Goal: Task Accomplishment & Management: Use online tool/utility

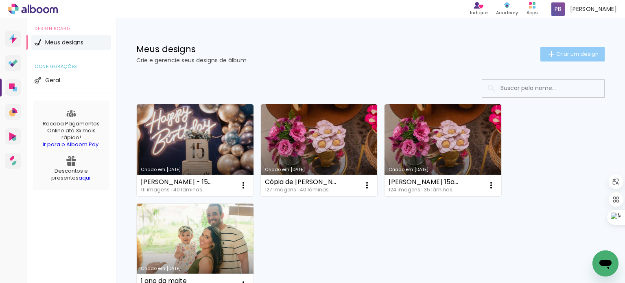
click at [575, 52] on span "Criar um design" at bounding box center [578, 53] width 42 height 5
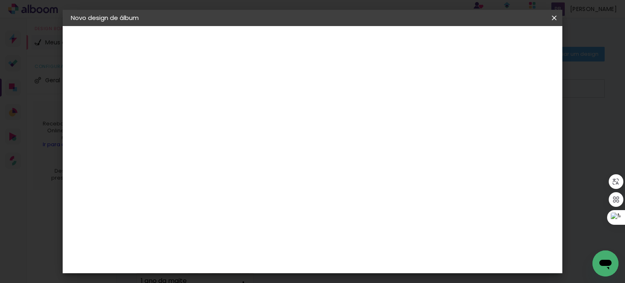
click at [204, 111] on input at bounding box center [204, 109] width 0 height 13
click at [204, 113] on input at bounding box center [204, 109] width 0 height 13
type input "[PERSON_NAME] - 9anos"
type paper-input "[PERSON_NAME] - 9anos"
click at [287, 37] on paper-button "Avançar" at bounding box center [268, 43] width 40 height 14
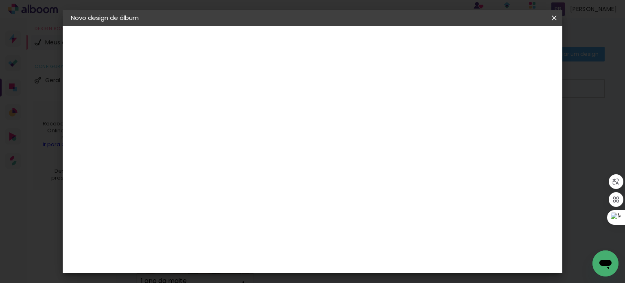
click at [241, 154] on input at bounding box center [225, 155] width 82 height 10
type input "Go"
type paper-input "Go"
click at [213, 186] on div "Go image" at bounding box center [208, 185] width 20 height 13
click at [0, 0] on slot "Avançar" at bounding box center [0, 0] width 0 height 0
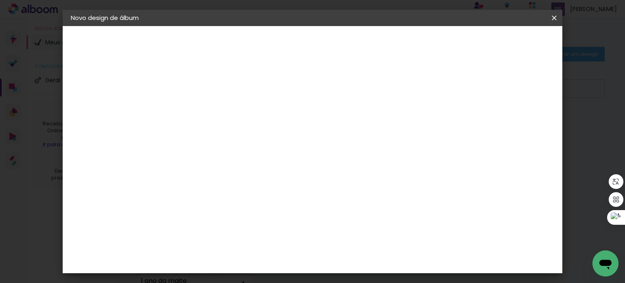
click at [248, 141] on paper-input-container "Linha" at bounding box center [224, 142] width 47 height 21
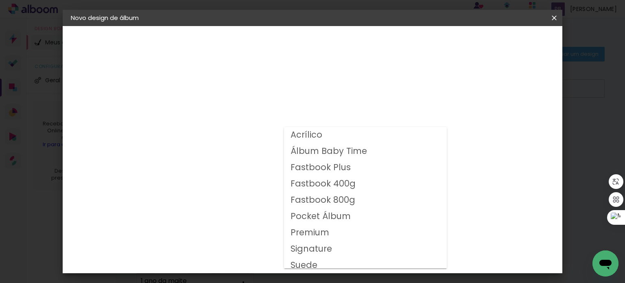
click at [358, 184] on paper-item "Fastbook 400g" at bounding box center [365, 184] width 163 height 16
type input "Fastbook 400g"
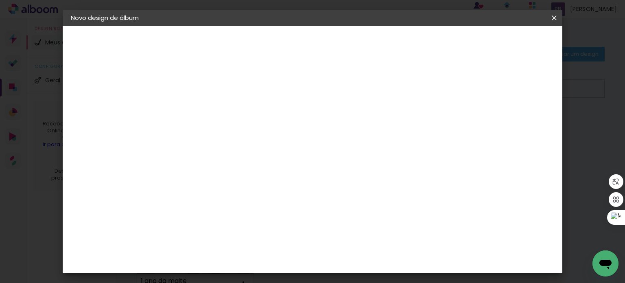
scroll to position [122, 0]
click at [0, 0] on slot "Avançar" at bounding box center [0, 0] width 0 height 0
click at [398, 43] on span "Iniciar design" at bounding box center [379, 43] width 37 height 6
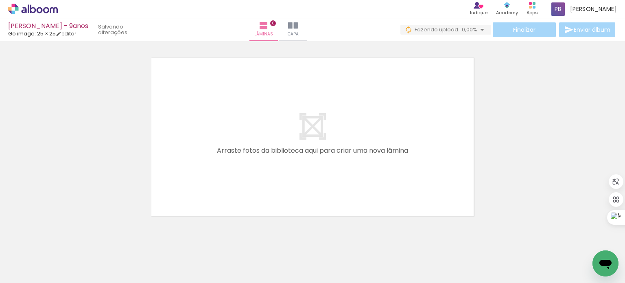
click at [478, 30] on iron-icon at bounding box center [483, 30] width 10 height 10
click at [30, 257] on input "Todas as fotos" at bounding box center [22, 258] width 31 height 7
click at [0, 0] on slot "Não utilizadas" at bounding box center [0, 0] width 0 height 0
type input "Não utilizadas"
click at [34, 269] on span "Adicionar Fotos" at bounding box center [29, 272] width 24 height 9
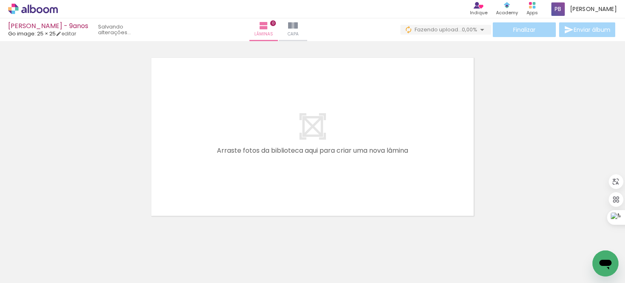
click at [0, 0] on input "file" at bounding box center [0, 0] width 0 height 0
click at [18, 274] on span "Adicionar Fotos" at bounding box center [29, 278] width 24 height 9
click at [0, 0] on input "file" at bounding box center [0, 0] width 0 height 0
click at [30, 268] on span "Adicionar Fotos" at bounding box center [29, 272] width 24 height 9
click at [0, 0] on input "file" at bounding box center [0, 0] width 0 height 0
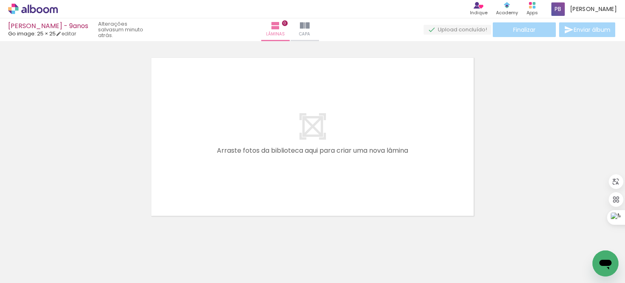
click at [22, 275] on span "Adicionar Fotos" at bounding box center [29, 278] width 24 height 9
click at [0, 0] on input "file" at bounding box center [0, 0] width 0 height 0
click at [35, 274] on span "Adicionar Fotos" at bounding box center [29, 278] width 24 height 9
click at [0, 0] on input "file" at bounding box center [0, 0] width 0 height 0
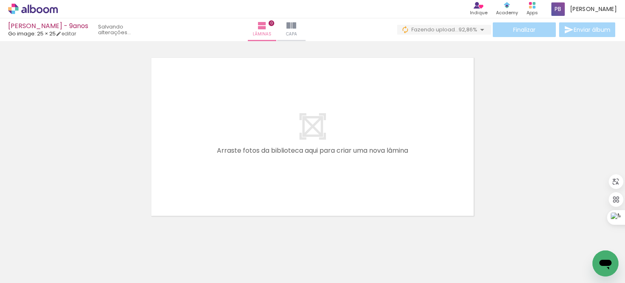
click at [577, 239] on iron-icon at bounding box center [574, 239] width 9 height 9
click at [29, 274] on span "Adicionar Fotos" at bounding box center [29, 278] width 24 height 9
click at [0, 0] on input "file" at bounding box center [0, 0] width 0 height 0
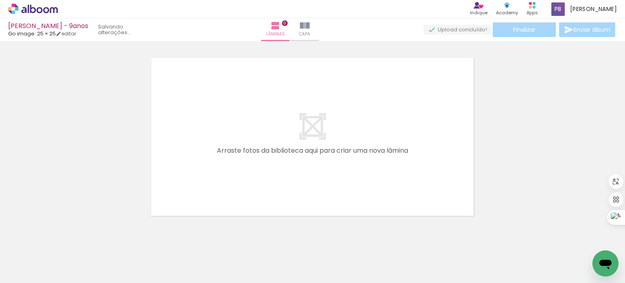
click at [23, 275] on span "Adicionar Fotos" at bounding box center [29, 278] width 24 height 9
click at [0, 0] on input "file" at bounding box center [0, 0] width 0 height 0
click at [31, 279] on span "Adicionar Fotos" at bounding box center [29, 278] width 24 height 9
click at [0, 0] on input "file" at bounding box center [0, 0] width 0 height 0
click at [35, 275] on span "Adicionar Fotos" at bounding box center [29, 278] width 24 height 9
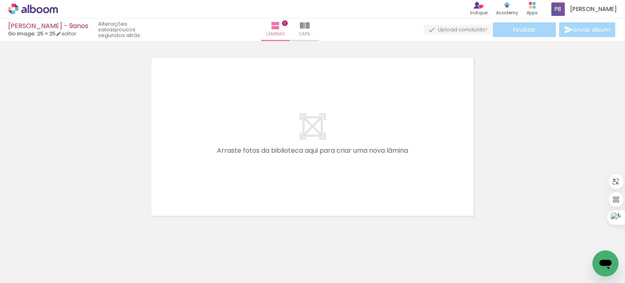
click at [0, 0] on input "file" at bounding box center [0, 0] width 0 height 0
click at [31, 278] on span "Adicionar Fotos" at bounding box center [29, 278] width 24 height 9
click at [0, 0] on input "file" at bounding box center [0, 0] width 0 height 0
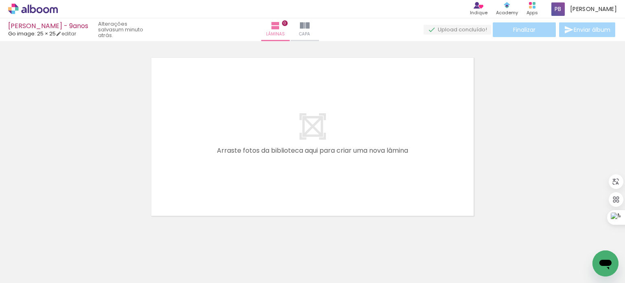
click at [38, 275] on span "Adicionar Fotos" at bounding box center [29, 278] width 24 height 9
click at [0, 0] on input "file" at bounding box center [0, 0] width 0 height 0
click at [34, 274] on span "Adicionar Fotos" at bounding box center [29, 278] width 24 height 9
click at [0, 0] on input "file" at bounding box center [0, 0] width 0 height 0
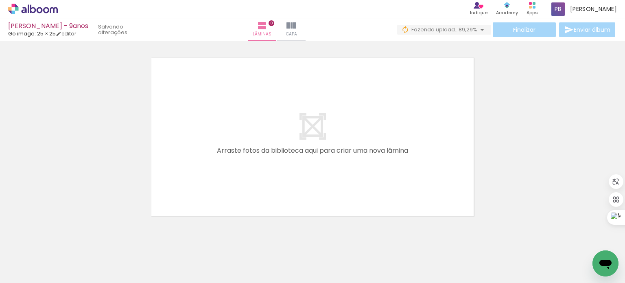
drag, startPoint x: 438, startPoint y: 281, endPoint x: 19, endPoint y: 22, distance: 492.9
click at [31, 278] on span "Adicionar Fotos" at bounding box center [29, 278] width 24 height 9
click at [0, 0] on input "file" at bounding box center [0, 0] width 0 height 0
click at [31, 274] on span "Adicionar Fotos" at bounding box center [29, 278] width 24 height 9
click at [0, 0] on input "file" at bounding box center [0, 0] width 0 height 0
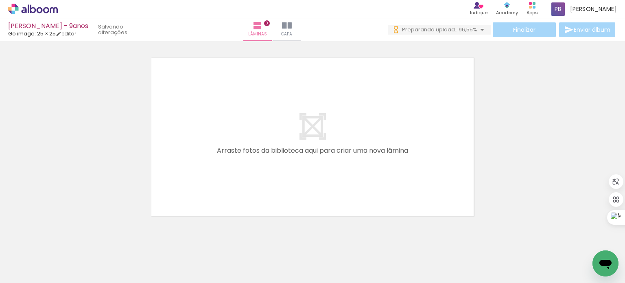
scroll to position [0, 0]
click at [33, 275] on span "Adicionar Fotos" at bounding box center [29, 278] width 24 height 9
click at [0, 0] on input "file" at bounding box center [0, 0] width 0 height 0
click at [28, 275] on span "Adicionar Fotos" at bounding box center [29, 278] width 24 height 9
click at [0, 0] on input "file" at bounding box center [0, 0] width 0 height 0
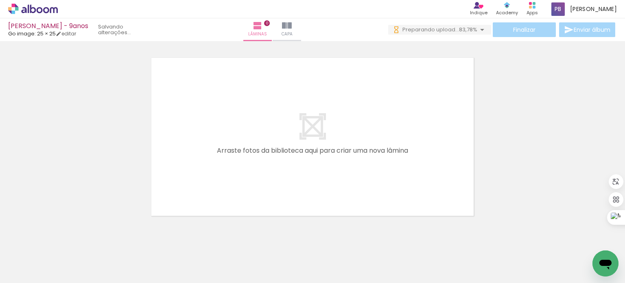
click at [27, 279] on span "Adicionar Fotos" at bounding box center [29, 278] width 24 height 9
click at [0, 0] on input "file" at bounding box center [0, 0] width 0 height 0
click at [34, 278] on span "Adicionar Fotos" at bounding box center [29, 278] width 24 height 9
click at [0, 0] on input "file" at bounding box center [0, 0] width 0 height 0
click at [23, 278] on span "Adicionar Fotos" at bounding box center [29, 278] width 24 height 9
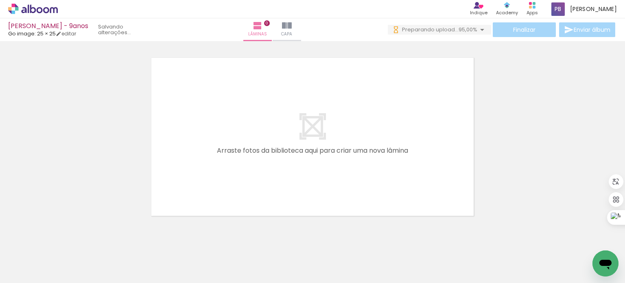
click at [0, 0] on input "file" at bounding box center [0, 0] width 0 height 0
click at [24, 276] on span "Adicionar Fotos" at bounding box center [29, 278] width 24 height 9
click at [0, 0] on input "file" at bounding box center [0, 0] width 0 height 0
click at [28, 275] on span "Adicionar Fotos" at bounding box center [29, 278] width 24 height 9
click at [0, 0] on input "file" at bounding box center [0, 0] width 0 height 0
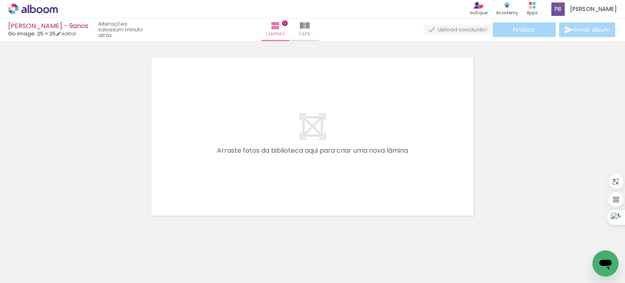
scroll to position [0, 1450]
click at [36, 278] on span "Adicionar Fotos" at bounding box center [29, 278] width 24 height 9
click at [0, 0] on input "file" at bounding box center [0, 0] width 0 height 0
click at [38, 276] on span "Adicionar Fotos" at bounding box center [29, 278] width 24 height 9
click at [0, 0] on input "file" at bounding box center [0, 0] width 0 height 0
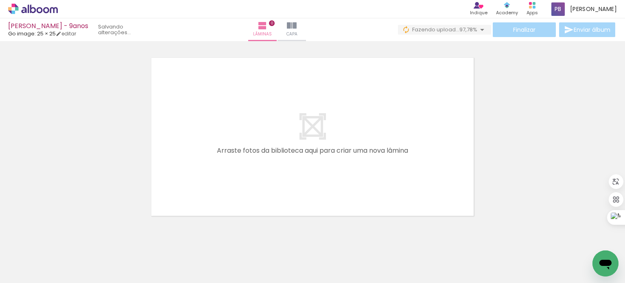
scroll to position [0, 0]
click at [21, 276] on span "Adicionar Fotos" at bounding box center [29, 278] width 24 height 9
click at [0, 0] on input "file" at bounding box center [0, 0] width 0 height 0
click at [39, 275] on span "Adicionar Fotos" at bounding box center [29, 278] width 24 height 9
click at [0, 0] on input "file" at bounding box center [0, 0] width 0 height 0
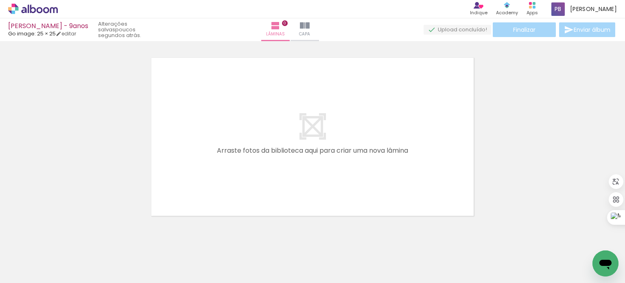
click at [25, 278] on span "Adicionar Fotos" at bounding box center [29, 278] width 24 height 9
click at [0, 0] on input "file" at bounding box center [0, 0] width 0 height 0
click at [27, 276] on span "Adicionar Fotos" at bounding box center [29, 278] width 24 height 9
click at [0, 0] on input "file" at bounding box center [0, 0] width 0 height 0
click at [41, 276] on span "Adicionar Fotos" at bounding box center [29, 278] width 24 height 9
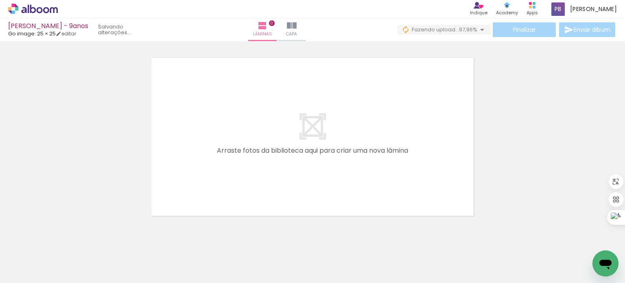
click at [0, 0] on input "file" at bounding box center [0, 0] width 0 height 0
click at [38, 275] on span "Adicionar Fotos" at bounding box center [29, 278] width 24 height 9
click at [0, 0] on input "file" at bounding box center [0, 0] width 0 height 0
click at [29, 276] on span "Adicionar Fotos" at bounding box center [29, 278] width 24 height 9
click at [0, 0] on input "file" at bounding box center [0, 0] width 0 height 0
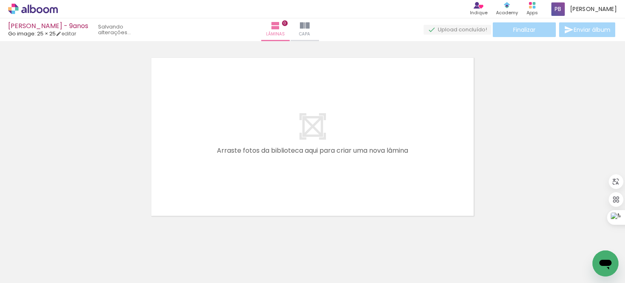
click at [33, 277] on span "Adicionar Fotos" at bounding box center [29, 278] width 24 height 9
click at [0, 0] on input "file" at bounding box center [0, 0] width 0 height 0
click at [29, 277] on span "Adicionar Fotos" at bounding box center [29, 278] width 24 height 9
click at [0, 0] on input "file" at bounding box center [0, 0] width 0 height 0
click at [38, 276] on span "Adicionar Fotos" at bounding box center [29, 278] width 24 height 9
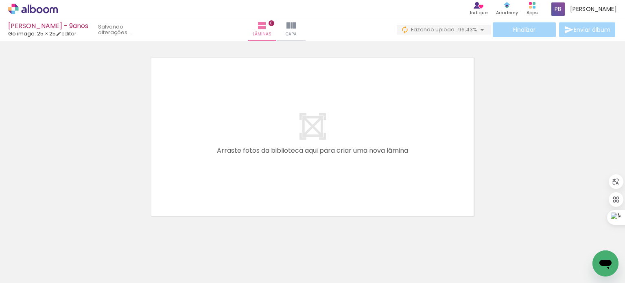
click at [0, 0] on input "file" at bounding box center [0, 0] width 0 height 0
click at [27, 276] on span "Adicionar Fotos" at bounding box center [29, 278] width 24 height 9
click at [0, 0] on input "file" at bounding box center [0, 0] width 0 height 0
click at [24, 276] on span "Adicionar Fotos" at bounding box center [29, 278] width 24 height 9
click at [0, 0] on input "file" at bounding box center [0, 0] width 0 height 0
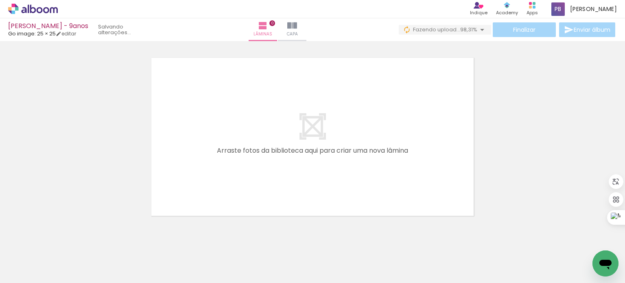
click at [30, 276] on span "Adicionar Fotos" at bounding box center [29, 278] width 24 height 9
click at [0, 0] on input "file" at bounding box center [0, 0] width 0 height 0
click at [36, 276] on span "Adicionar Fotos" at bounding box center [29, 278] width 24 height 9
click at [0, 0] on input "file" at bounding box center [0, 0] width 0 height 0
click at [26, 276] on span "Adicionar Fotos" at bounding box center [29, 278] width 24 height 9
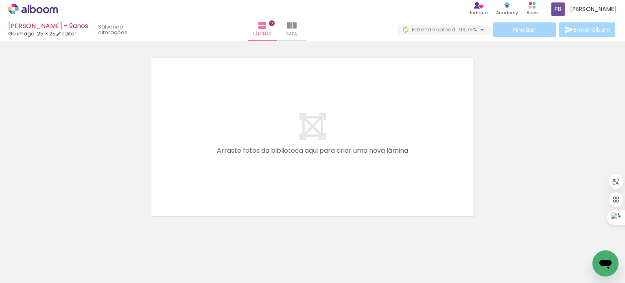
click at [0, 0] on input "file" at bounding box center [0, 0] width 0 height 0
click at [24, 275] on span "Adicionar Fotos" at bounding box center [29, 278] width 24 height 9
click at [0, 0] on input "file" at bounding box center [0, 0] width 0 height 0
click at [35, 278] on span "Adicionar Fotos" at bounding box center [29, 278] width 24 height 9
click at [0, 0] on input "file" at bounding box center [0, 0] width 0 height 0
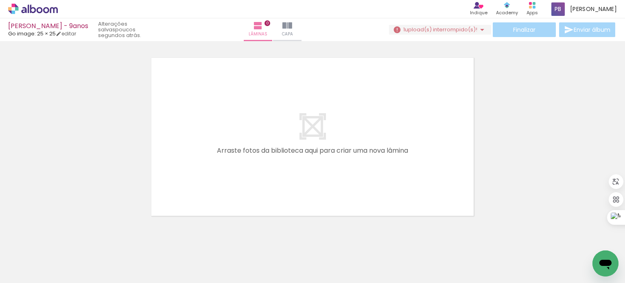
scroll to position [0, 3092]
click at [27, 276] on span "Adicionar Fotos" at bounding box center [29, 278] width 24 height 9
click at [0, 0] on input "file" at bounding box center [0, 0] width 0 height 0
click at [22, 280] on span "Adicionar Fotos" at bounding box center [29, 278] width 24 height 9
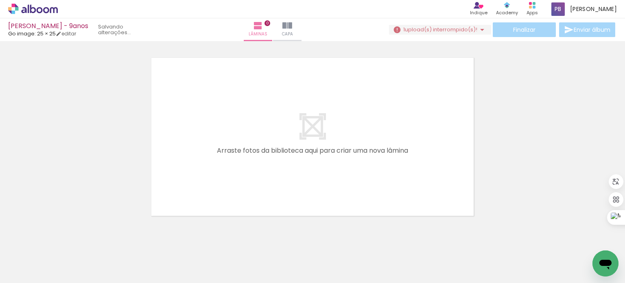
click at [0, 0] on input "file" at bounding box center [0, 0] width 0 height 0
click at [479, 30] on iron-icon at bounding box center [483, 30] width 10 height 10
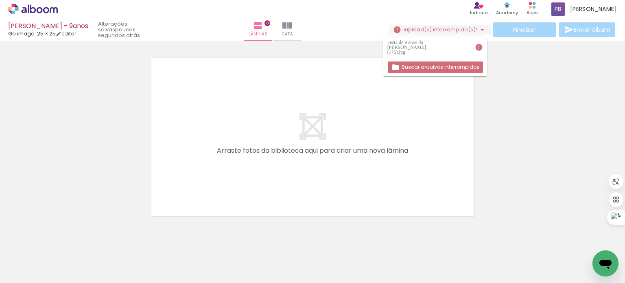
scroll to position [0, 3373]
click at [70, 240] on iron-icon at bounding box center [65, 239] width 9 height 9
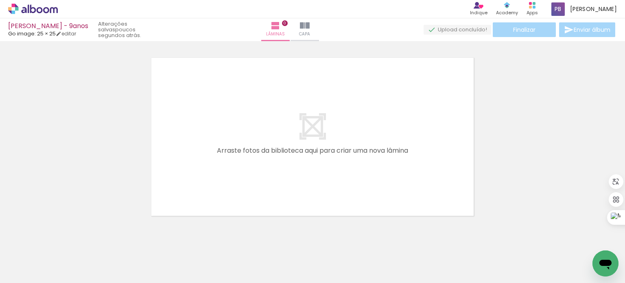
click at [32, 274] on span "Adicionar Fotos" at bounding box center [29, 278] width 24 height 9
click at [0, 0] on input "file" at bounding box center [0, 0] width 0 height 0
drag, startPoint x: 524, startPoint y: 280, endPoint x: 25, endPoint y: 12, distance: 565.9
click at [30, 274] on span "Adicionar Fotos" at bounding box center [29, 278] width 24 height 9
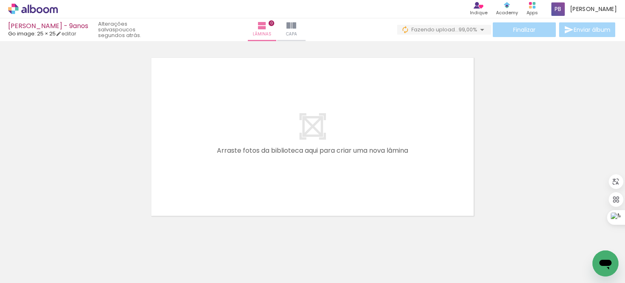
click at [0, 0] on input "file" at bounding box center [0, 0] width 0 height 0
click at [29, 278] on span "Adicionar Fotos" at bounding box center [29, 278] width 24 height 9
click at [0, 0] on input "file" at bounding box center [0, 0] width 0 height 0
click at [443, 28] on span "upload(s) interrompido(s)!" at bounding box center [441, 30] width 72 height 8
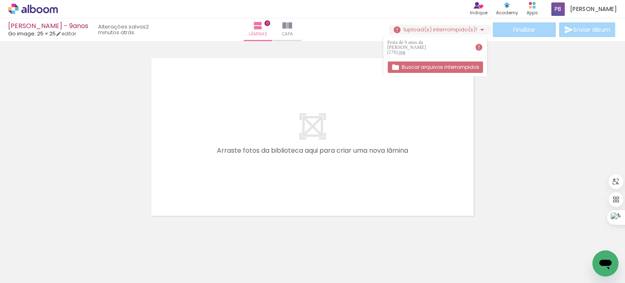
click at [443, 28] on span "upload(s) interrompido(s)!" at bounding box center [441, 30] width 72 height 8
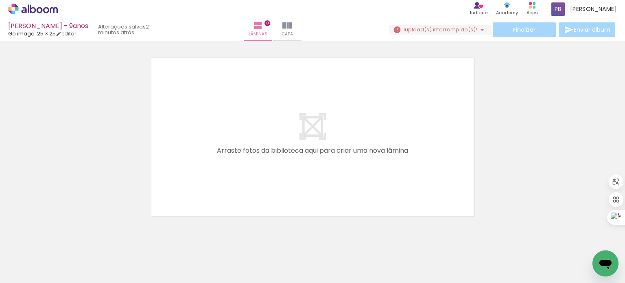
scroll to position [0, 3375]
click at [67, 241] on iron-icon at bounding box center [63, 239] width 9 height 9
click at [22, 274] on span "Adicionar Fotos" at bounding box center [29, 278] width 24 height 9
click at [0, 0] on input "file" at bounding box center [0, 0] width 0 height 0
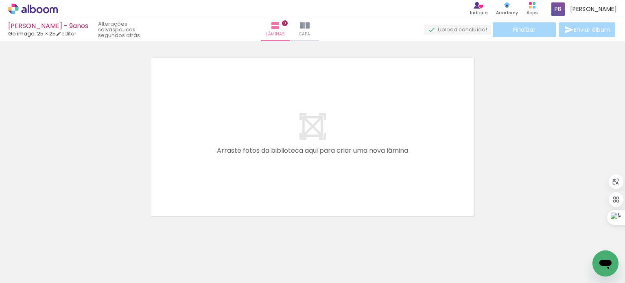
scroll to position [0, 0]
drag, startPoint x: 585, startPoint y: 279, endPoint x: 15, endPoint y: 9, distance: 631.1
click at [30, 274] on span "Adicionar Fotos" at bounding box center [29, 278] width 24 height 9
click at [0, 0] on input "file" at bounding box center [0, 0] width 0 height 0
click at [29, 278] on span "Adicionar Fotos" at bounding box center [29, 278] width 24 height 9
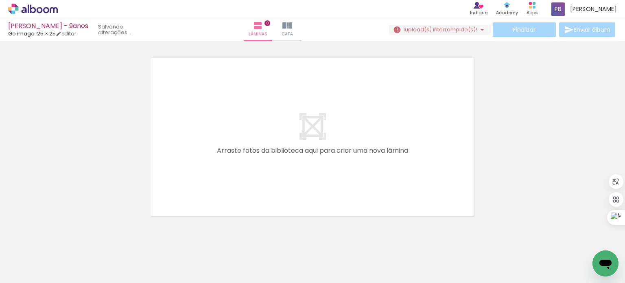
click at [0, 0] on input "file" at bounding box center [0, 0] width 0 height 0
click at [22, 277] on span "Adicionar Fotos" at bounding box center [29, 278] width 24 height 9
click at [0, 0] on input "file" at bounding box center [0, 0] width 0 height 0
click at [37, 277] on span "Adicionar Fotos" at bounding box center [29, 278] width 24 height 9
click at [0, 0] on input "file" at bounding box center [0, 0] width 0 height 0
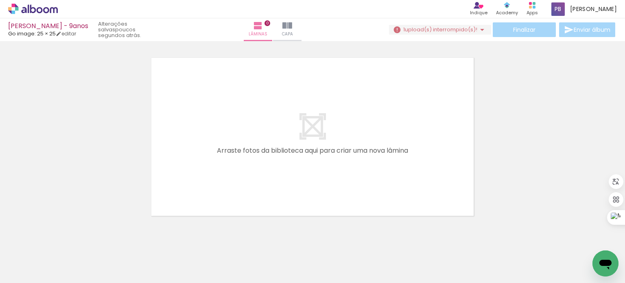
click at [24, 272] on paper-button "Adicionar Fotos" at bounding box center [24, 278] width 39 height 13
click at [0, 0] on input "file" at bounding box center [0, 0] width 0 height 0
click at [32, 276] on span "Adicionar Fotos" at bounding box center [29, 278] width 24 height 9
click at [0, 0] on input "file" at bounding box center [0, 0] width 0 height 0
click at [29, 277] on span "Adicionar Fotos" at bounding box center [29, 278] width 24 height 9
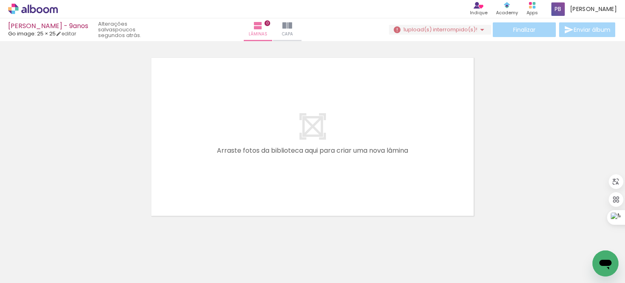
click at [0, 0] on input "file" at bounding box center [0, 0] width 0 height 0
click at [24, 275] on span "Adicionar Fotos" at bounding box center [29, 278] width 24 height 9
click at [0, 0] on input "file" at bounding box center [0, 0] width 0 height 0
click at [32, 274] on span "Adicionar Fotos" at bounding box center [29, 278] width 24 height 9
click at [0, 0] on input "file" at bounding box center [0, 0] width 0 height 0
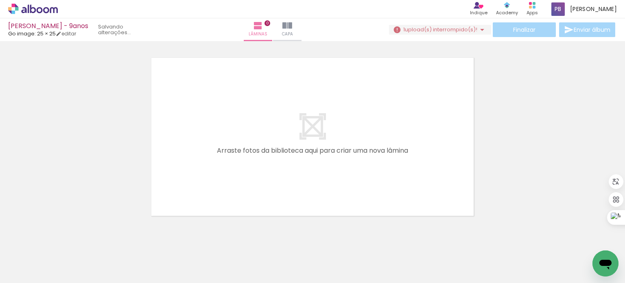
click at [29, 276] on span "Adicionar Fotos" at bounding box center [29, 278] width 24 height 9
click at [0, 0] on input "file" at bounding box center [0, 0] width 0 height 0
click at [29, 278] on span "Adicionar Fotos" at bounding box center [29, 278] width 24 height 9
click at [0, 0] on input "file" at bounding box center [0, 0] width 0 height 0
click at [36, 276] on span "Adicionar Fotos" at bounding box center [29, 278] width 24 height 9
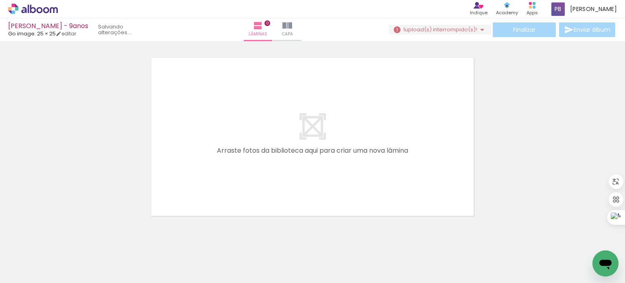
click at [0, 0] on input "file" at bounding box center [0, 0] width 0 height 0
click at [470, 30] on span "upload(s) interrompido(s)!" at bounding box center [441, 30] width 72 height 8
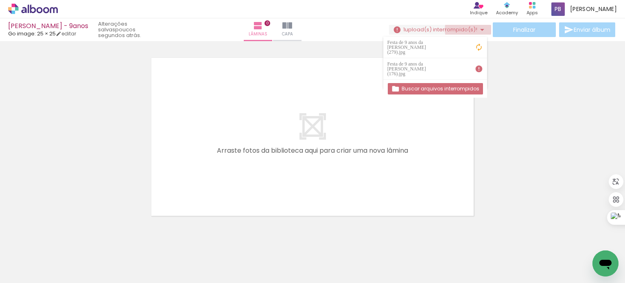
click at [470, 30] on span "upload(s) interrompido(s)!" at bounding box center [441, 30] width 72 height 8
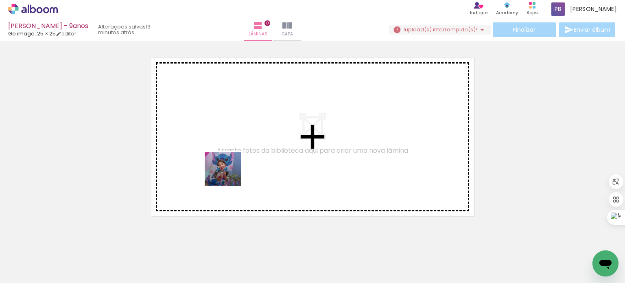
drag, startPoint x: 224, startPoint y: 263, endPoint x: 229, endPoint y: 176, distance: 86.9
click at [229, 176] on quentale-workspace at bounding box center [312, 141] width 625 height 283
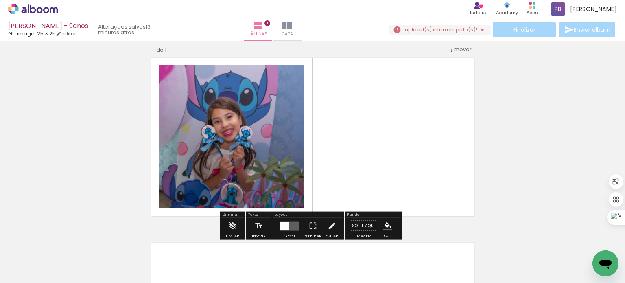
scroll to position [10, 0]
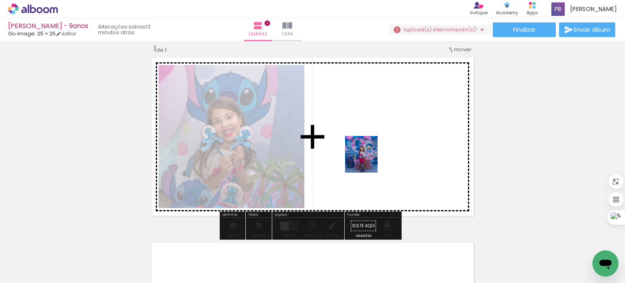
drag, startPoint x: 364, startPoint y: 259, endPoint x: 373, endPoint y: 156, distance: 103.4
click at [373, 156] on quentale-workspace at bounding box center [312, 141] width 625 height 283
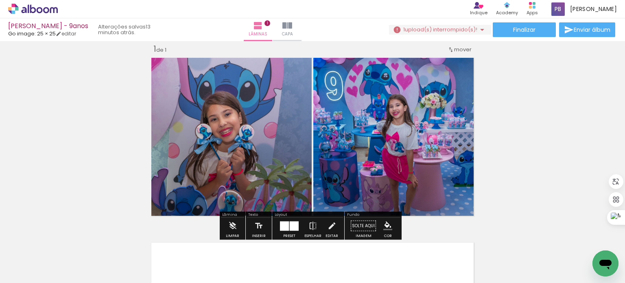
click at [386, 226] on iron-icon "color picker" at bounding box center [388, 226] width 9 height 9
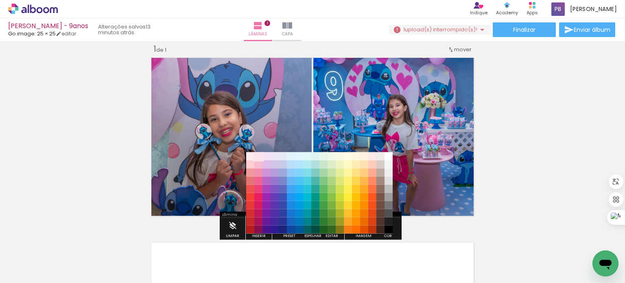
click at [259, 154] on paper-item "#fce4ec" at bounding box center [259, 156] width 8 height 8
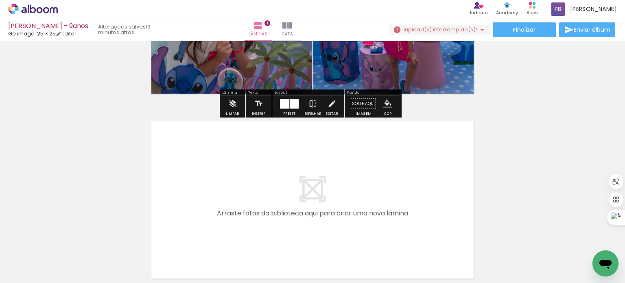
scroll to position [173, 0]
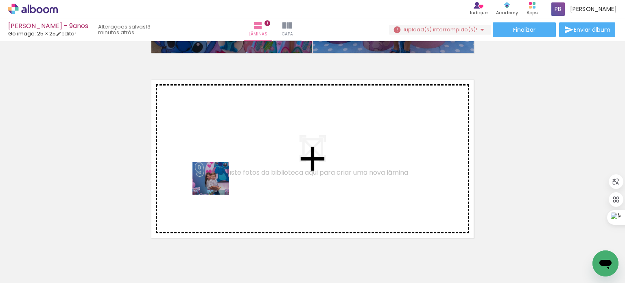
drag, startPoint x: 179, startPoint y: 263, endPoint x: 217, endPoint y: 186, distance: 85.8
click at [217, 186] on quentale-workspace at bounding box center [312, 141] width 625 height 283
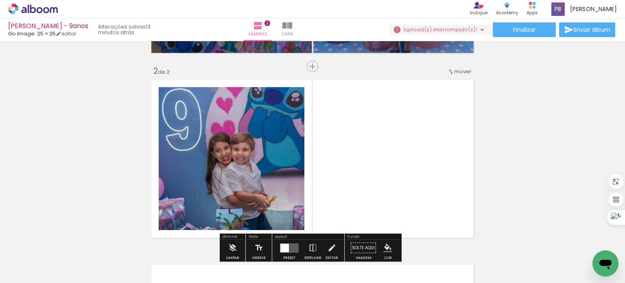
scroll to position [195, 0]
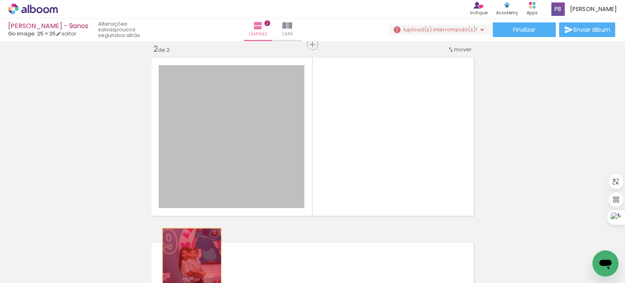
drag, startPoint x: 228, startPoint y: 147, endPoint x: 189, endPoint y: 257, distance: 116.6
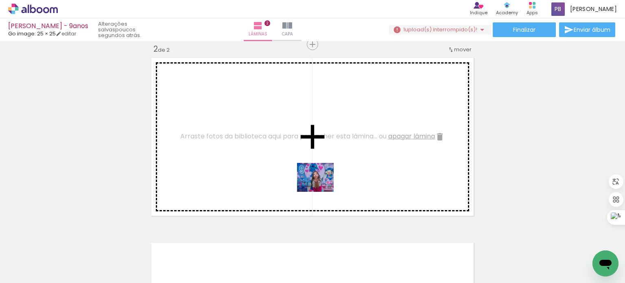
drag, startPoint x: 353, startPoint y: 261, endPoint x: 319, endPoint y: 186, distance: 82.0
click at [319, 186] on quentale-workspace at bounding box center [312, 141] width 625 height 283
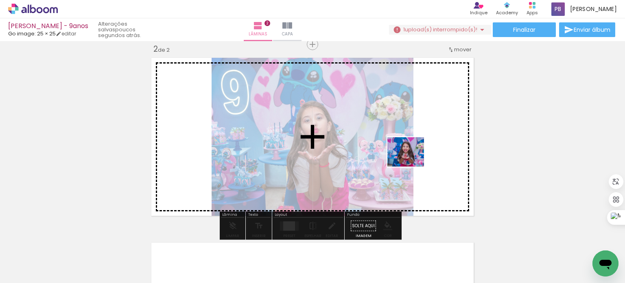
drag, startPoint x: 448, startPoint y: 261, endPoint x: 412, endPoint y: 162, distance: 105.5
click at [412, 162] on quentale-workspace at bounding box center [312, 141] width 625 height 283
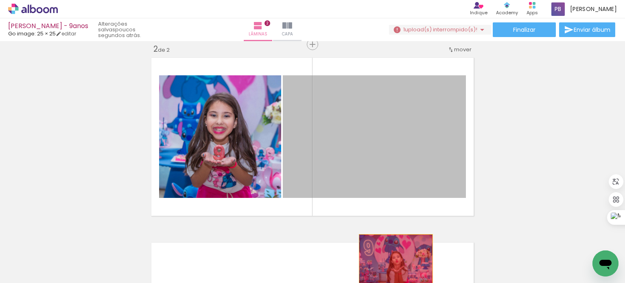
drag, startPoint x: 400, startPoint y: 127, endPoint x: 393, endPoint y: 259, distance: 132.5
click at [393, 259] on quentale-workspace at bounding box center [312, 141] width 625 height 283
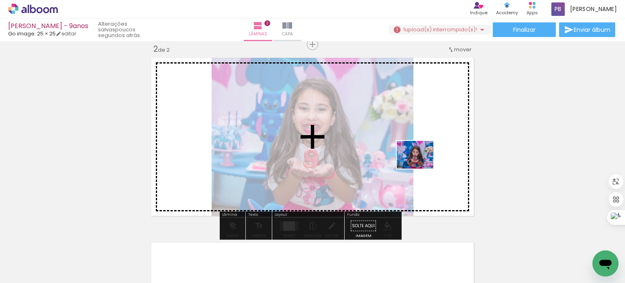
drag, startPoint x: 450, startPoint y: 262, endPoint x: 421, endPoint y: 165, distance: 100.9
click at [421, 165] on quentale-workspace at bounding box center [312, 141] width 625 height 283
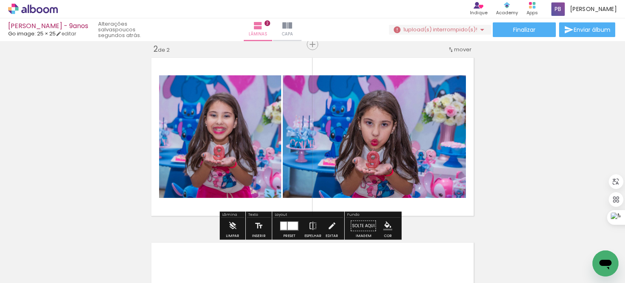
click at [241, 150] on quentale-photo at bounding box center [220, 136] width 122 height 123
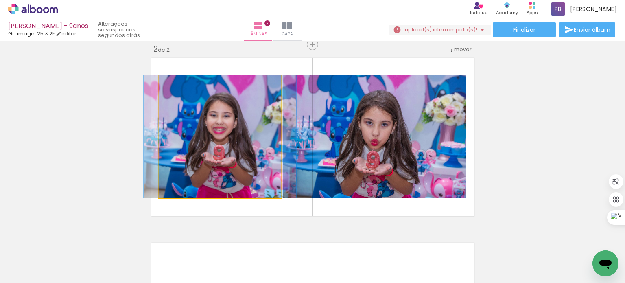
click at [188, 140] on quentale-photo at bounding box center [220, 136] width 122 height 123
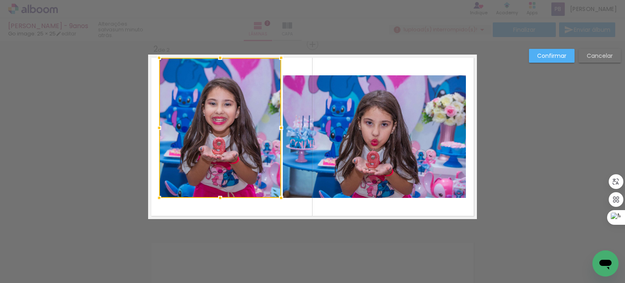
drag, startPoint x: 217, startPoint y: 76, endPoint x: 222, endPoint y: 59, distance: 18.1
click at [222, 59] on div at bounding box center [220, 58] width 16 height 16
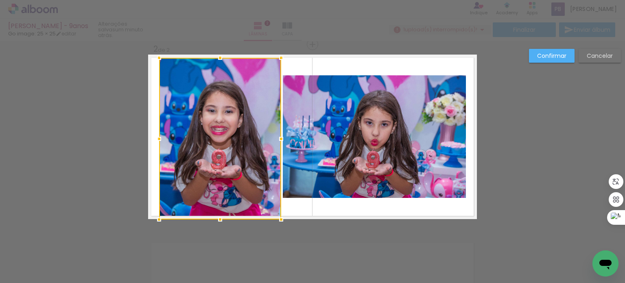
drag, startPoint x: 217, startPoint y: 197, endPoint x: 219, endPoint y: 216, distance: 18.8
click at [219, 216] on div at bounding box center [220, 219] width 16 height 16
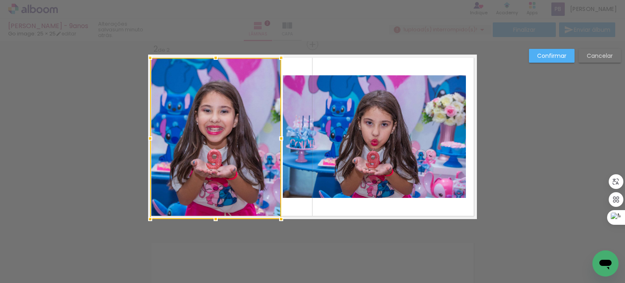
drag, startPoint x: 154, startPoint y: 138, endPoint x: 147, endPoint y: 138, distance: 6.9
click at [147, 138] on div at bounding box center [150, 138] width 16 height 16
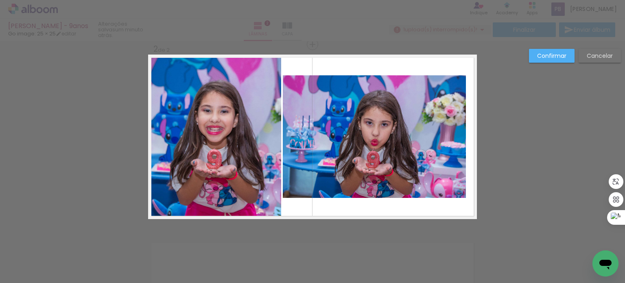
click at [329, 147] on quentale-photo at bounding box center [374, 136] width 183 height 123
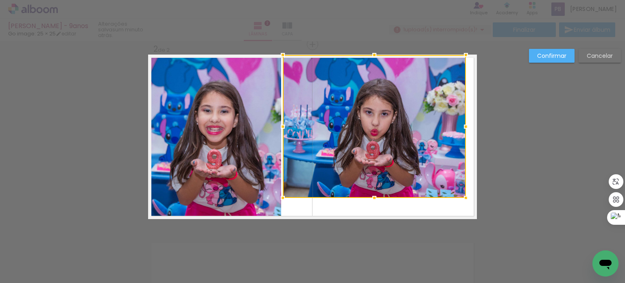
drag, startPoint x: 372, startPoint y: 75, endPoint x: 370, endPoint y: 55, distance: 19.7
click at [370, 55] on div at bounding box center [374, 55] width 16 height 16
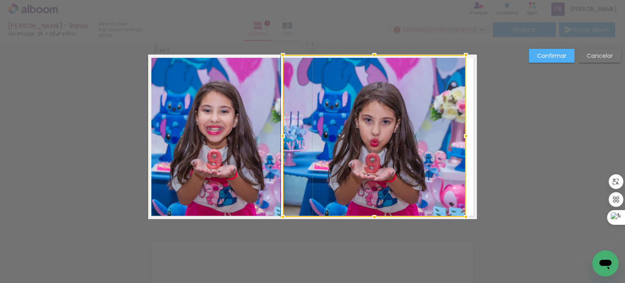
drag, startPoint x: 371, startPoint y: 198, endPoint x: 371, endPoint y: 214, distance: 15.5
click at [371, 214] on div at bounding box center [374, 217] width 16 height 16
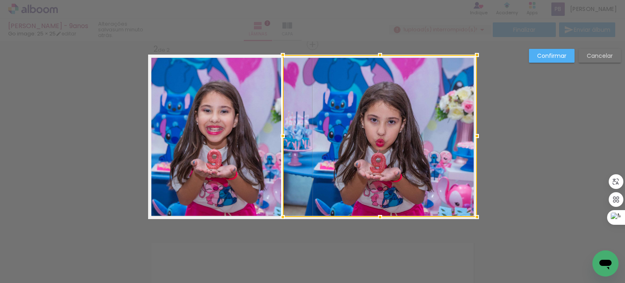
drag, startPoint x: 463, startPoint y: 136, endPoint x: 472, endPoint y: 136, distance: 9.4
click at [472, 136] on div at bounding box center [477, 136] width 16 height 16
click at [0, 0] on slot "Confirmar" at bounding box center [0, 0] width 0 height 0
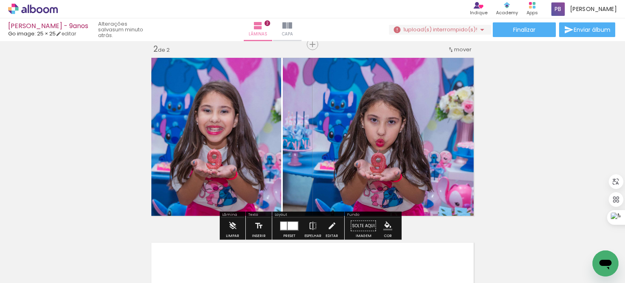
click at [389, 226] on paper-menu-button "#ffebee #ffcdd2 #ef9a9a #e57373 #ef5350 #f44336 #e53935 #d32f2f #c62828 #b71c1c…" at bounding box center [387, 225] width 15 height 15
click at [385, 223] on iron-icon "color picker" at bounding box center [388, 226] width 9 height 9
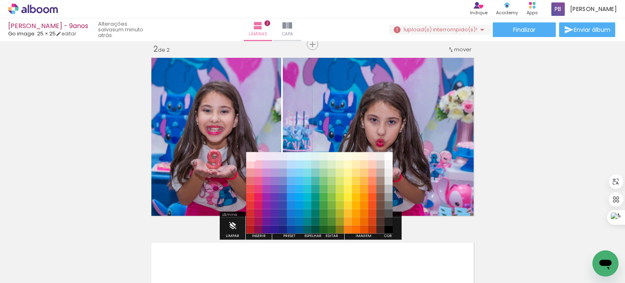
click at [250, 158] on paper-item "#ffebee" at bounding box center [250, 156] width 8 height 8
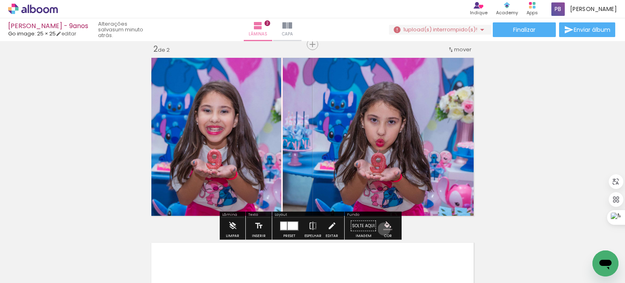
click at [384, 229] on iron-icon "color picker" at bounding box center [388, 226] width 9 height 9
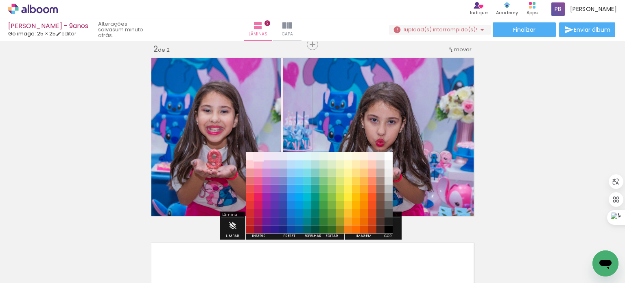
click at [256, 158] on paper-item "#fce4ec" at bounding box center [259, 156] width 8 height 8
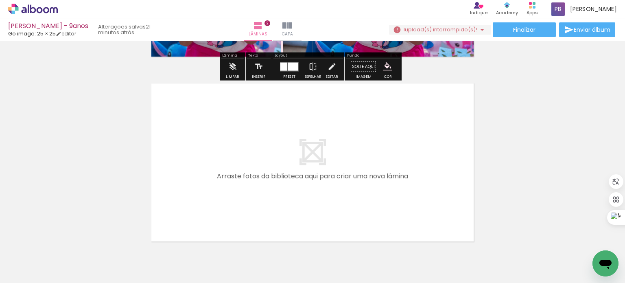
scroll to position [355, 0]
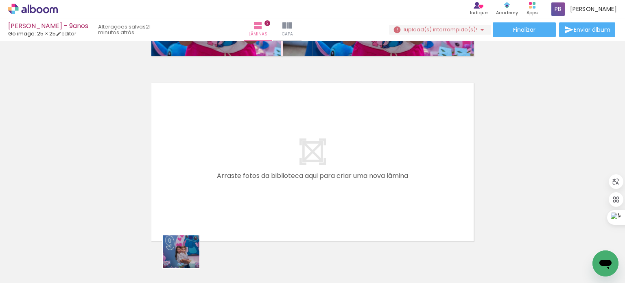
drag, startPoint x: 174, startPoint y: 263, endPoint x: 186, endPoint y: 260, distance: 12.5
click at [186, 260] on div at bounding box center [173, 256] width 40 height 36
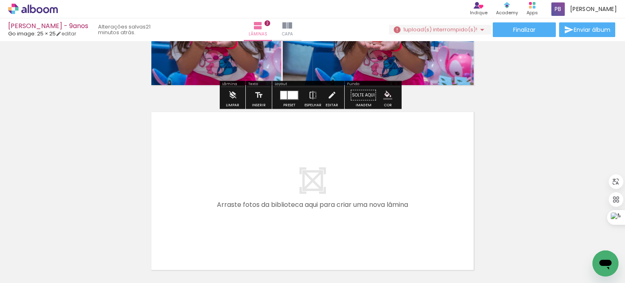
scroll to position [366, 0]
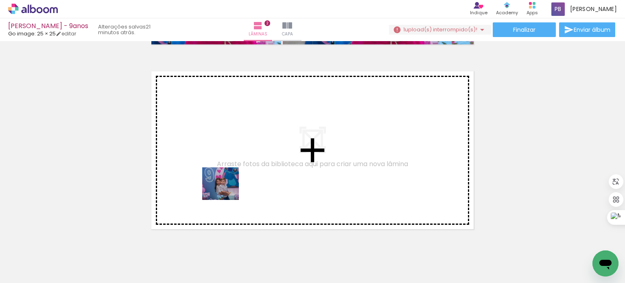
drag, startPoint x: 182, startPoint y: 254, endPoint x: 227, endPoint y: 192, distance: 76.4
click at [227, 192] on quentale-workspace at bounding box center [312, 141] width 625 height 283
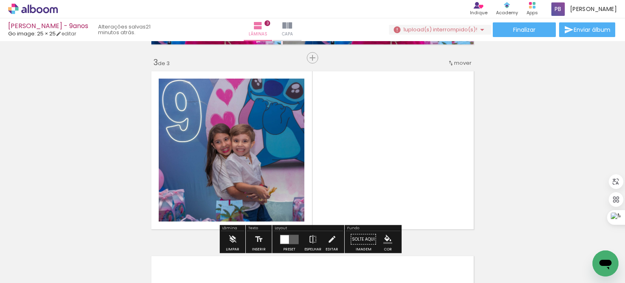
scroll to position [380, 0]
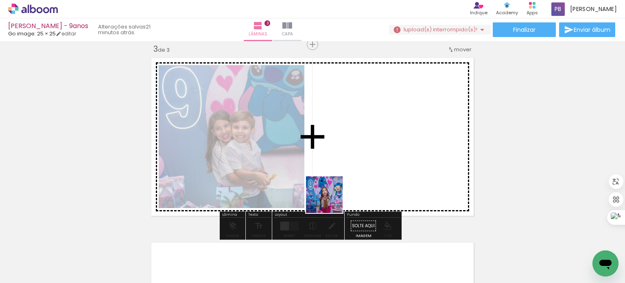
drag, startPoint x: 318, startPoint y: 259, endPoint x: 345, endPoint y: 175, distance: 87.8
click at [345, 175] on quentale-workspace at bounding box center [312, 141] width 625 height 283
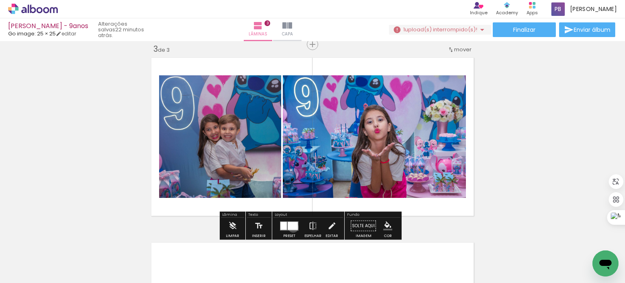
click at [292, 227] on div at bounding box center [293, 226] width 10 height 8
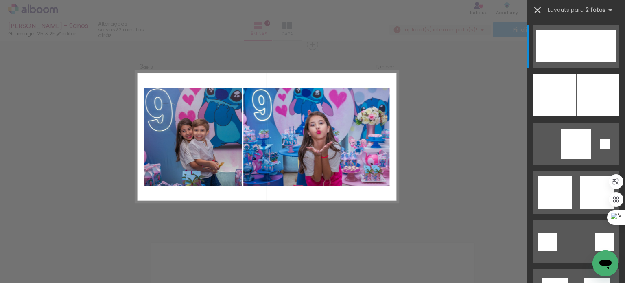
click at [538, 7] on iron-icon at bounding box center [537, 9] width 11 height 11
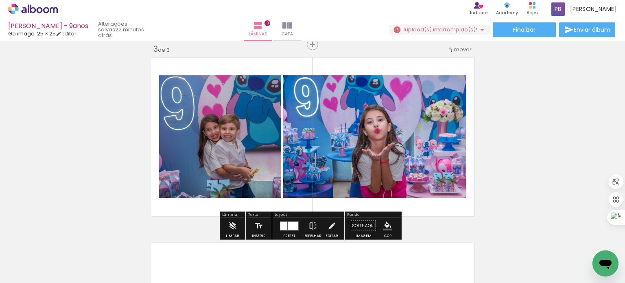
click at [311, 223] on iron-icon at bounding box center [313, 226] width 9 height 16
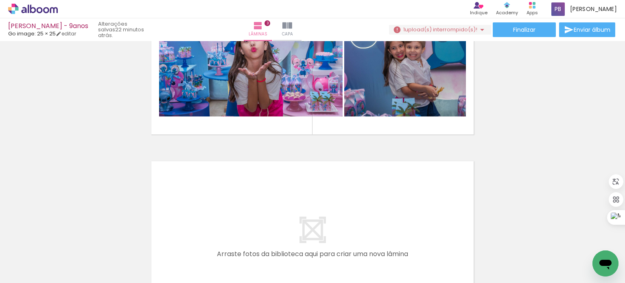
scroll to position [543, 0]
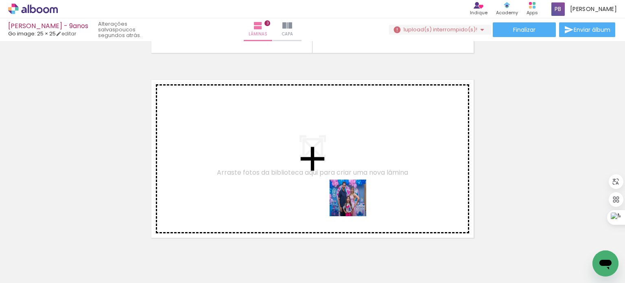
drag, startPoint x: 402, startPoint y: 263, endPoint x: 348, endPoint y: 198, distance: 84.2
click at [348, 198] on quentale-workspace at bounding box center [312, 141] width 625 height 283
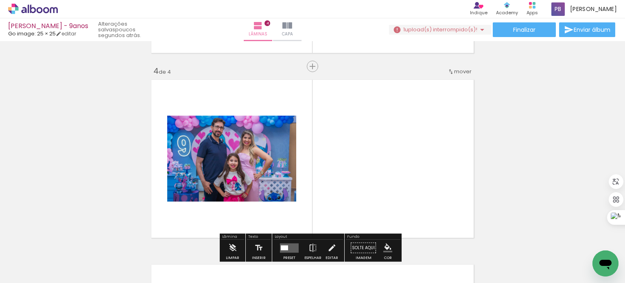
scroll to position [565, 0]
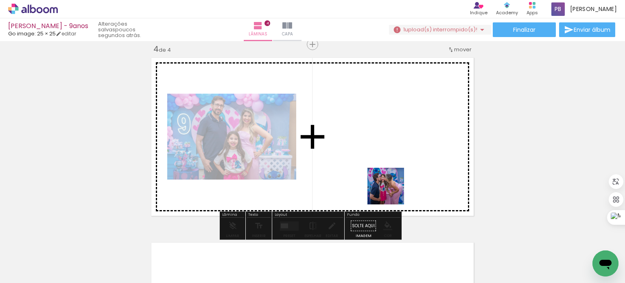
drag, startPoint x: 409, startPoint y: 267, endPoint x: 561, endPoint y: 138, distance: 199.1
click at [384, 182] on quentale-workspace at bounding box center [312, 141] width 625 height 283
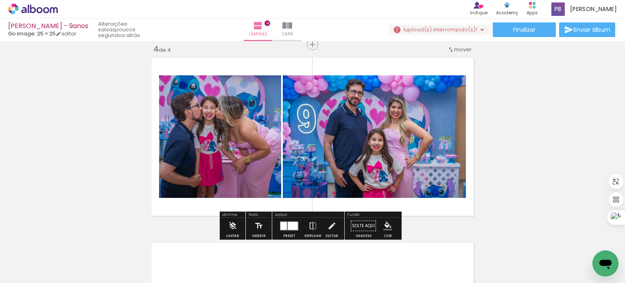
click at [288, 228] on div at bounding box center [293, 226] width 10 height 8
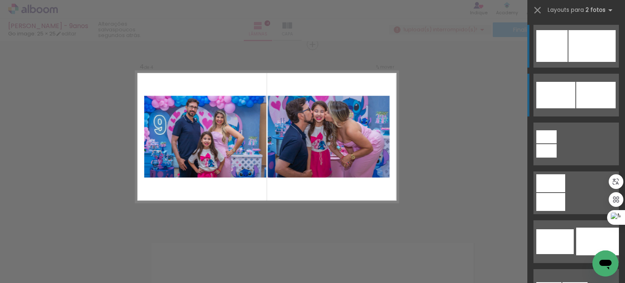
click at [592, 62] on div at bounding box center [592, 46] width 47 height 32
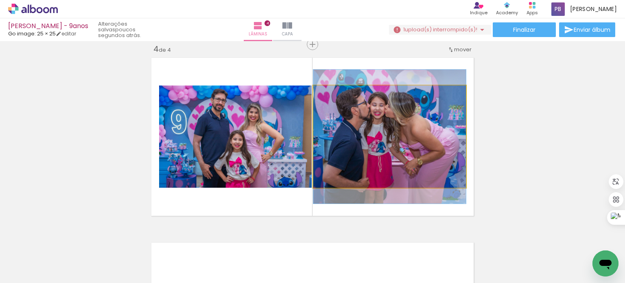
click at [422, 162] on quentale-photo at bounding box center [390, 137] width 153 height 102
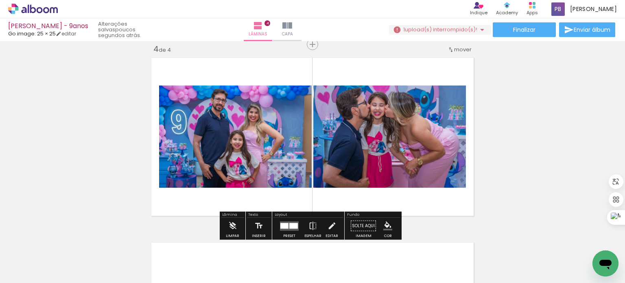
click at [440, 145] on quentale-photo at bounding box center [390, 137] width 153 height 102
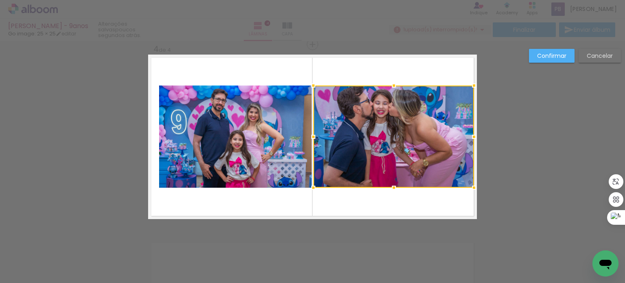
drag, startPoint x: 464, startPoint y: 137, endPoint x: 474, endPoint y: 138, distance: 9.4
click at [474, 138] on div at bounding box center [474, 137] width 16 height 16
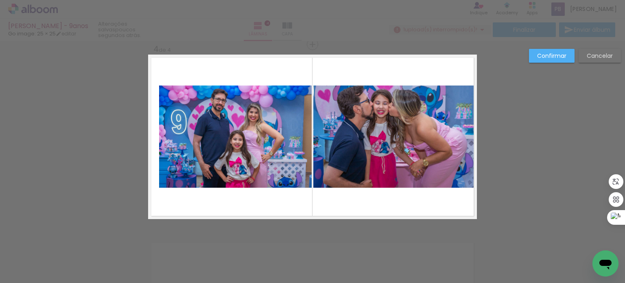
click at [228, 156] on quentale-photo at bounding box center [235, 137] width 153 height 102
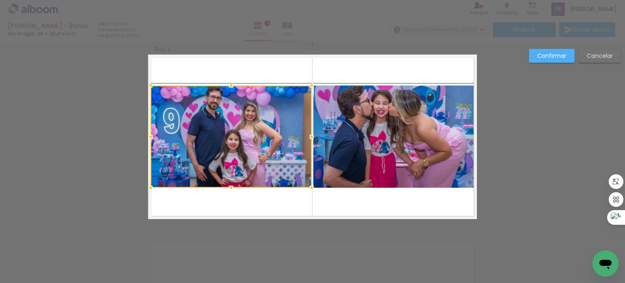
drag, startPoint x: 156, startPoint y: 136, endPoint x: 149, endPoint y: 136, distance: 6.5
click at [149, 136] on div at bounding box center [151, 137] width 16 height 16
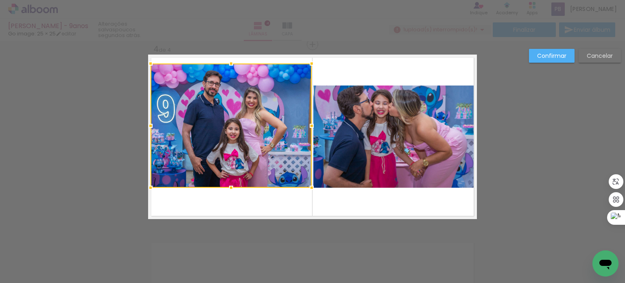
drag, startPoint x: 227, startPoint y: 84, endPoint x: 228, endPoint y: 63, distance: 21.6
click at [228, 63] on div at bounding box center [231, 63] width 16 height 16
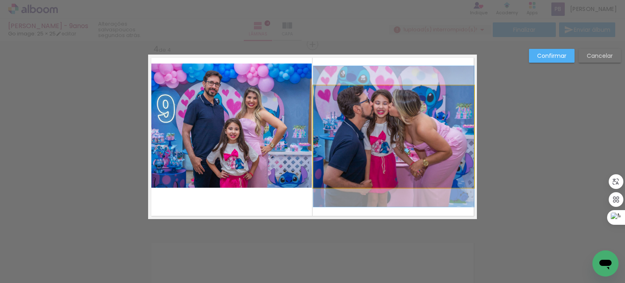
click at [359, 157] on quentale-photo at bounding box center [394, 137] width 161 height 102
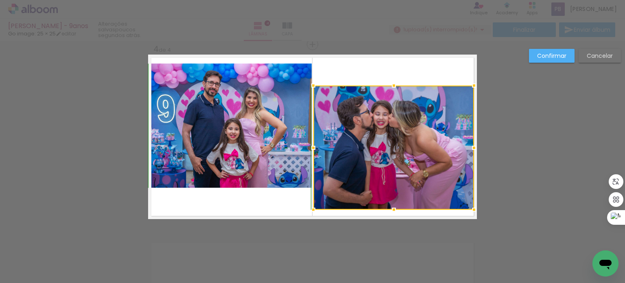
drag, startPoint x: 390, startPoint y: 187, endPoint x: 391, endPoint y: 210, distance: 22.4
click at [391, 210] on div at bounding box center [394, 210] width 16 height 16
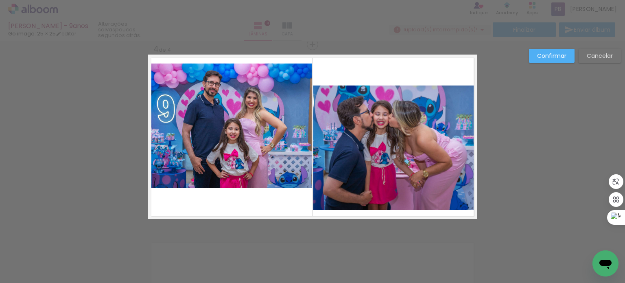
click at [381, 195] on quentale-photo at bounding box center [394, 148] width 161 height 124
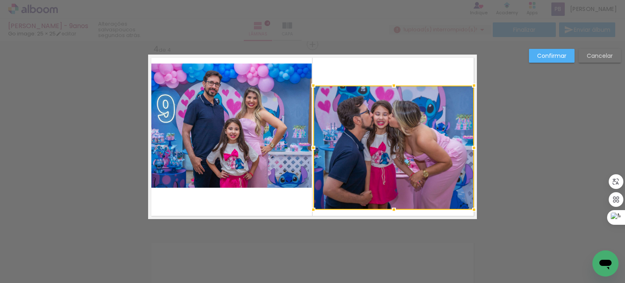
click at [550, 62] on paper-button "Confirmar" at bounding box center [552, 56] width 46 height 14
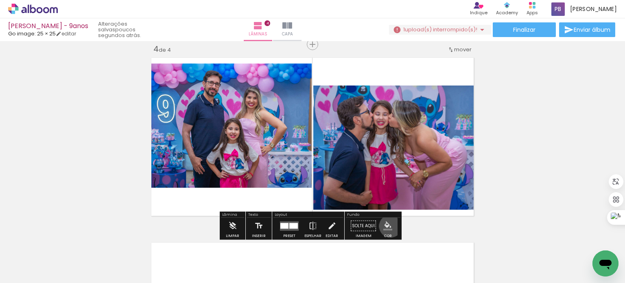
click at [388, 226] on iron-icon "color picker" at bounding box center [388, 226] width 9 height 9
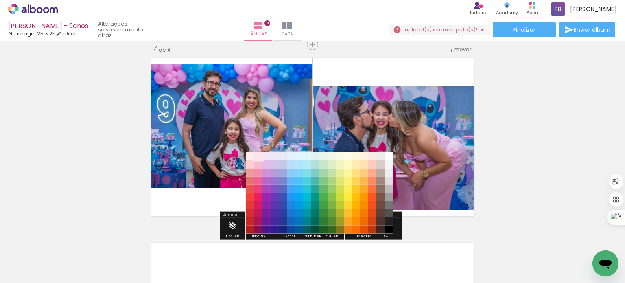
click at [257, 157] on paper-item "#fce4ec" at bounding box center [259, 156] width 8 height 8
click at [246, 158] on paper-item "#ffebee" at bounding box center [250, 156] width 8 height 8
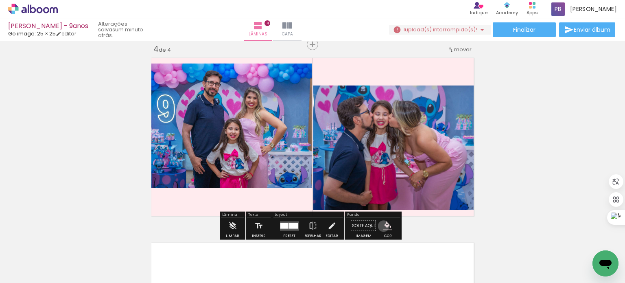
click at [384, 226] on iron-icon "color picker" at bounding box center [388, 226] width 9 height 9
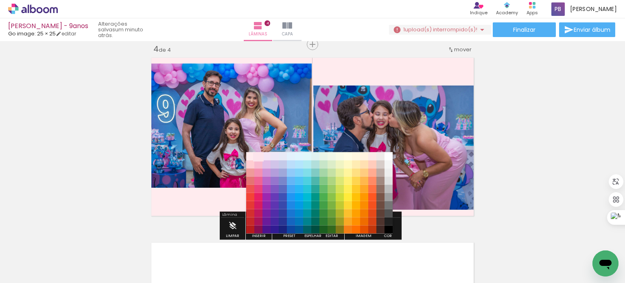
click at [260, 158] on paper-item "#fce4ec" at bounding box center [259, 156] width 8 height 8
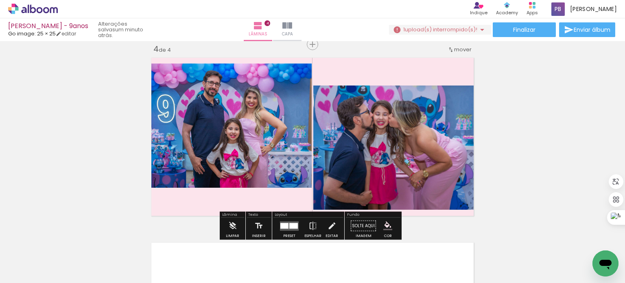
click at [197, 198] on quentale-layouter at bounding box center [312, 137] width 329 height 165
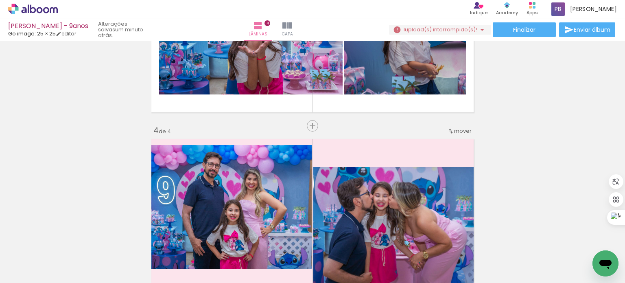
scroll to position [361, 0]
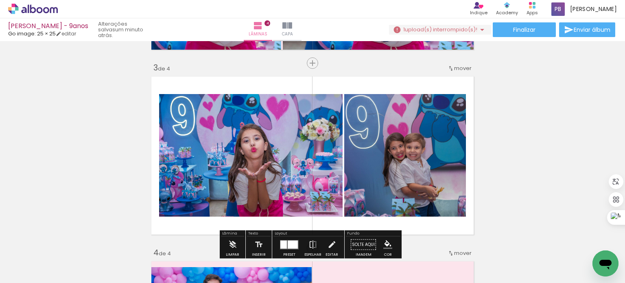
click at [362, 82] on quentale-layouter at bounding box center [312, 155] width 329 height 165
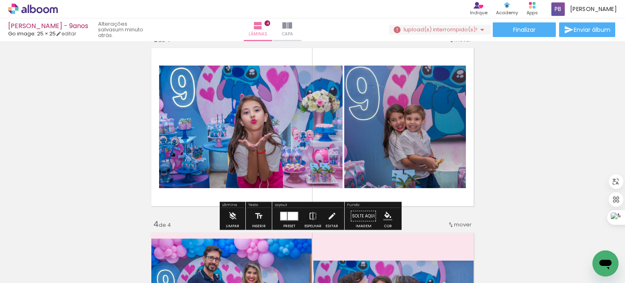
scroll to position [402, 0]
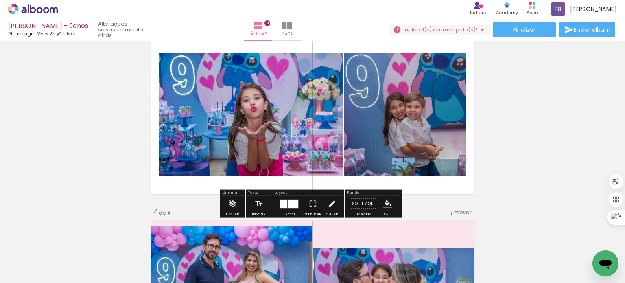
click at [386, 201] on iron-icon "color picker" at bounding box center [388, 204] width 9 height 9
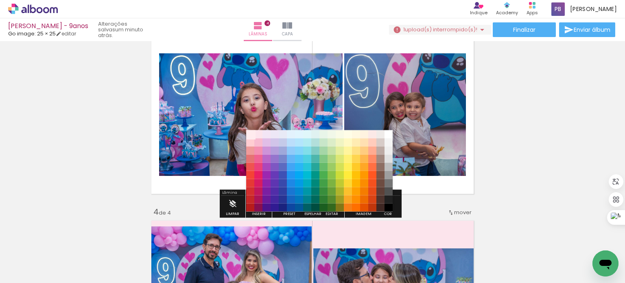
click at [252, 134] on paper-item "#ffebee" at bounding box center [250, 134] width 8 height 8
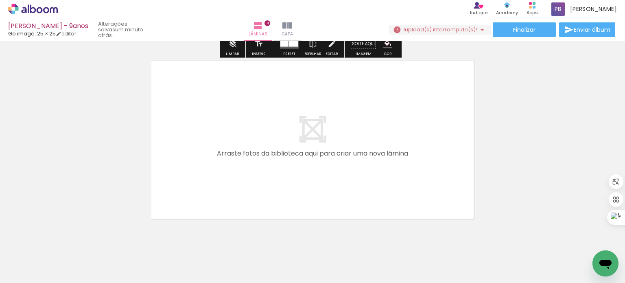
scroll to position [765, 0]
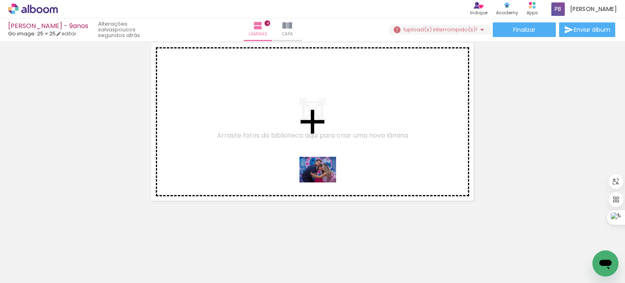
drag, startPoint x: 415, startPoint y: 259, endPoint x: 324, endPoint y: 181, distance: 119.3
click at [324, 181] on quentale-workspace at bounding box center [312, 141] width 625 height 283
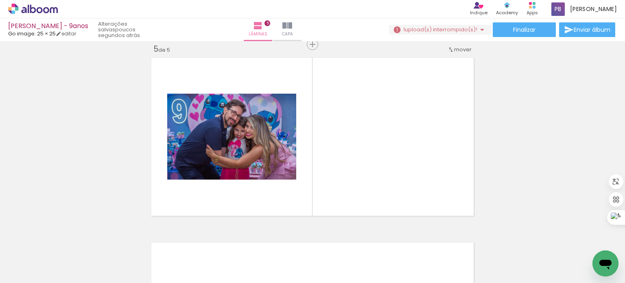
scroll to position [750, 0]
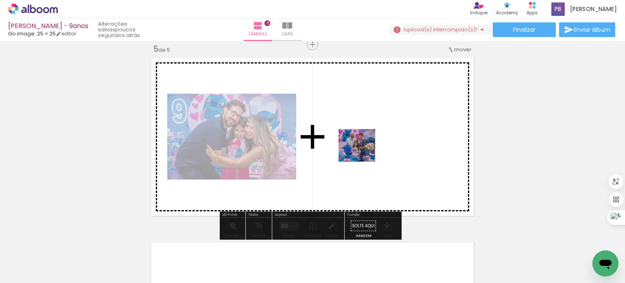
drag, startPoint x: 291, startPoint y: 233, endPoint x: 363, endPoint y: 154, distance: 106.9
click at [363, 154] on quentale-workspace at bounding box center [312, 141] width 625 height 283
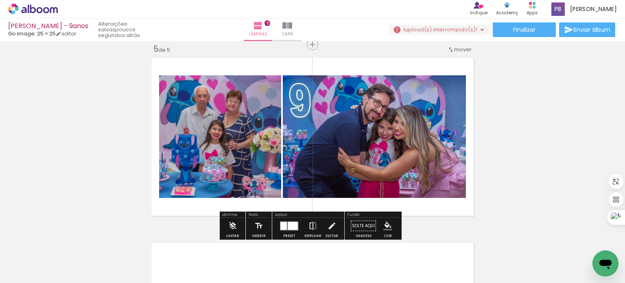
click at [309, 229] on iron-icon at bounding box center [313, 226] width 9 height 16
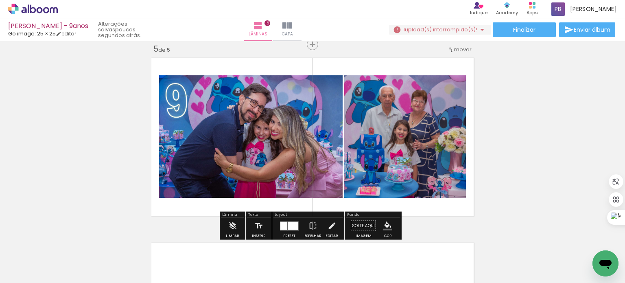
click at [437, 150] on quentale-photo at bounding box center [405, 136] width 122 height 123
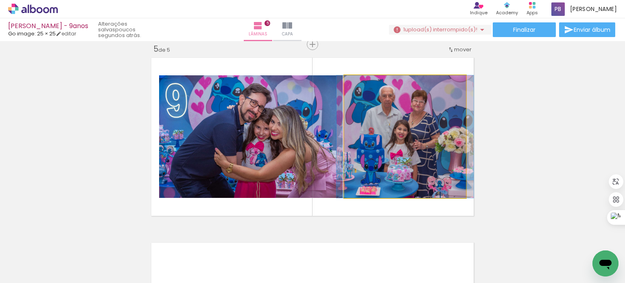
click at [437, 145] on quentale-photo at bounding box center [405, 136] width 122 height 123
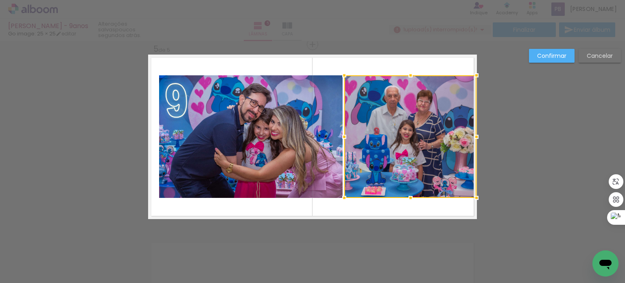
drag, startPoint x: 463, startPoint y: 137, endPoint x: 472, endPoint y: 137, distance: 9.0
click at [472, 137] on div at bounding box center [477, 137] width 16 height 16
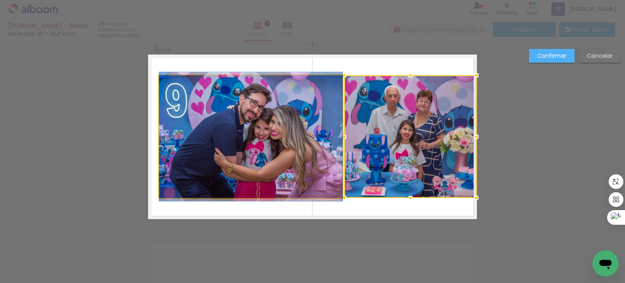
drag, startPoint x: 181, startPoint y: 133, endPoint x: 149, endPoint y: 137, distance: 32.4
click at [179, 132] on quentale-photo at bounding box center [251, 136] width 184 height 123
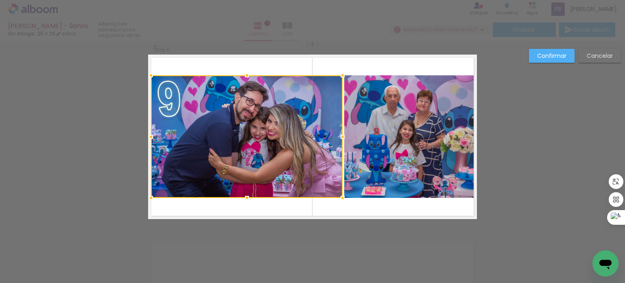
drag, startPoint x: 155, startPoint y: 137, endPoint x: 149, endPoint y: 138, distance: 6.2
click at [149, 138] on div at bounding box center [151, 137] width 16 height 16
click at [0, 0] on slot "Confirmar" at bounding box center [0, 0] width 0 height 0
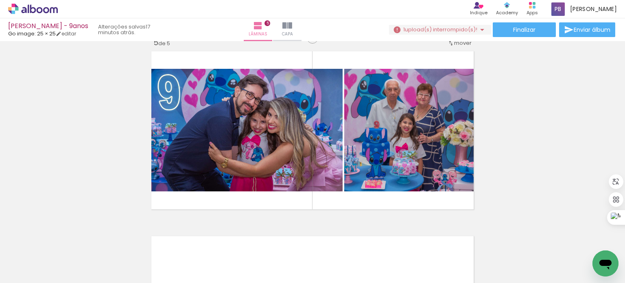
scroll to position [790, 0]
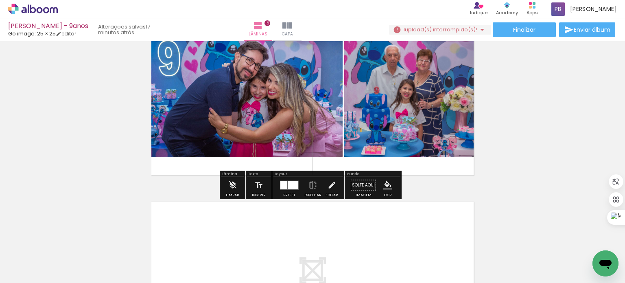
click at [384, 184] on iron-icon "color picker" at bounding box center [388, 185] width 9 height 9
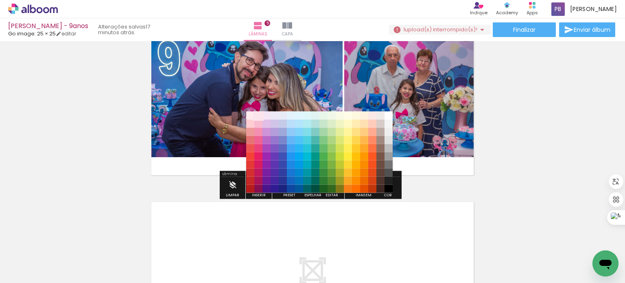
click at [259, 114] on paper-item "#fce4ec" at bounding box center [259, 115] width 8 height 8
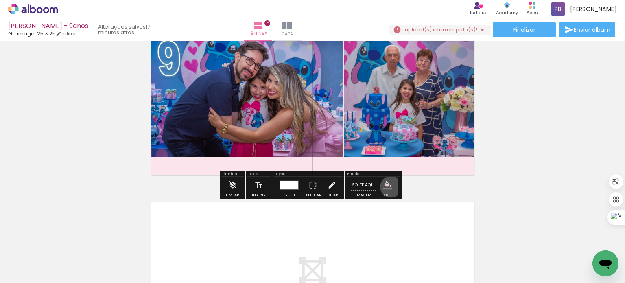
click at [388, 186] on iron-icon "color picker" at bounding box center [388, 185] width 9 height 9
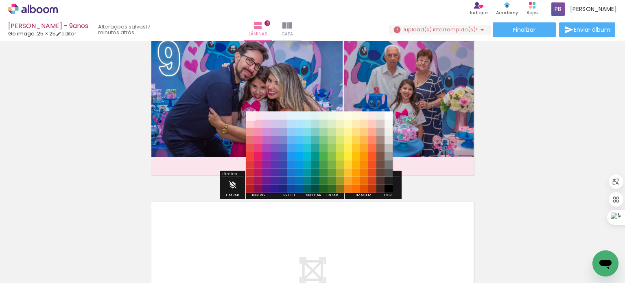
click at [249, 116] on paper-item "#ffebee" at bounding box center [250, 115] width 8 height 8
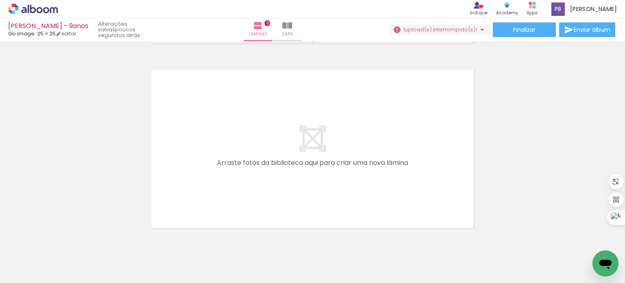
scroll to position [937, 0]
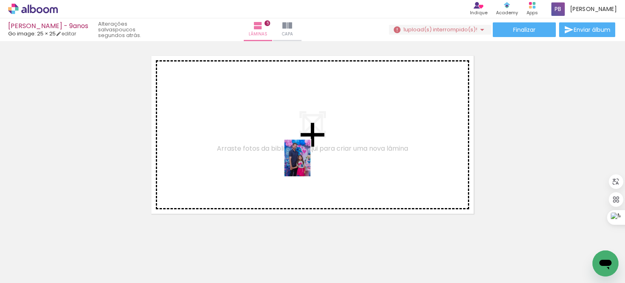
drag, startPoint x: 362, startPoint y: 256, endPoint x: 309, endPoint y: 164, distance: 106.2
click at [309, 164] on quentale-workspace at bounding box center [312, 141] width 625 height 283
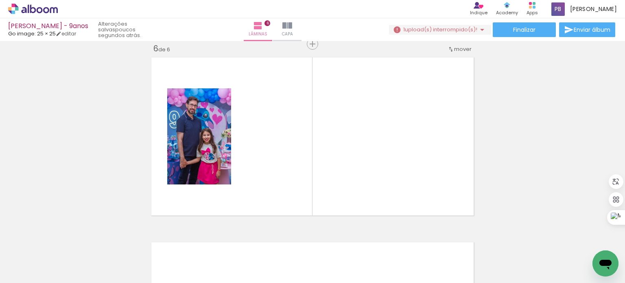
scroll to position [935, 0]
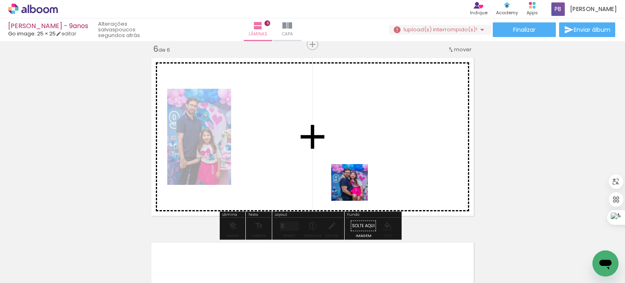
drag, startPoint x: 360, startPoint y: 262, endPoint x: 349, endPoint y: 159, distance: 103.2
click at [349, 159] on quentale-workspace at bounding box center [312, 141] width 625 height 283
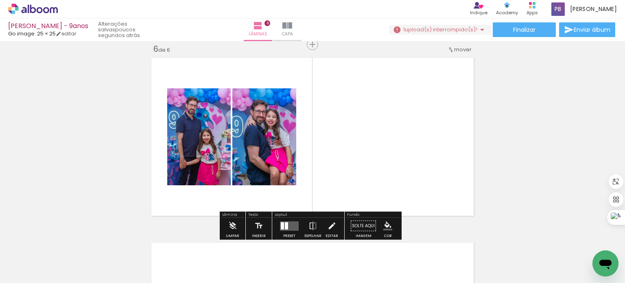
click at [287, 225] on quentale-layouter at bounding box center [289, 225] width 19 height 9
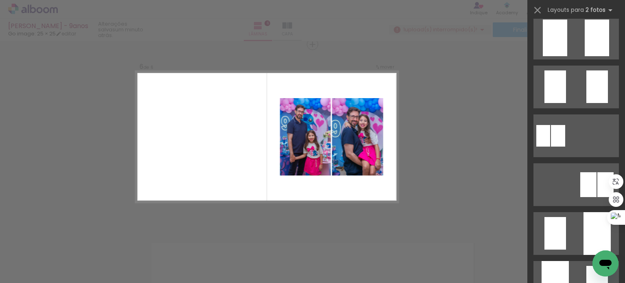
scroll to position [0, 0]
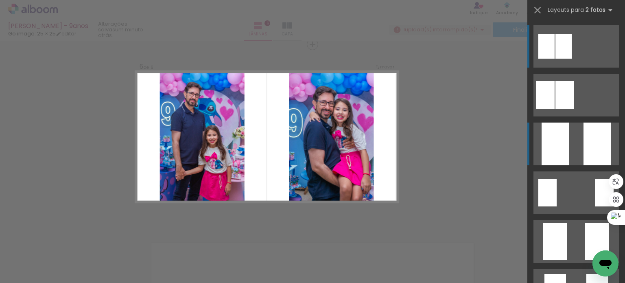
click at [574, 68] on quentale-layouter at bounding box center [577, 46] width 86 height 43
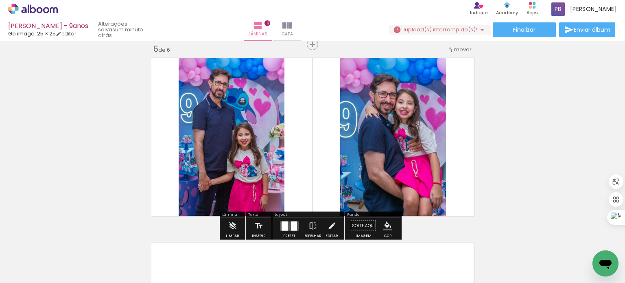
click at [391, 144] on quentale-photo at bounding box center [393, 137] width 106 height 165
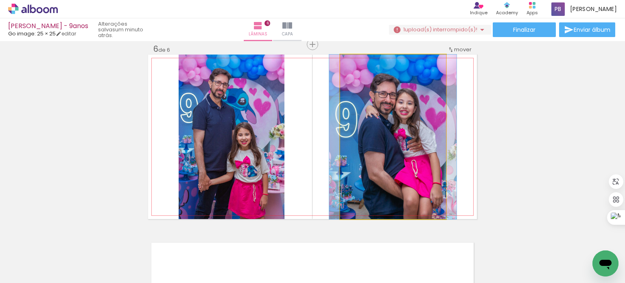
click at [404, 138] on quentale-photo at bounding box center [393, 137] width 106 height 165
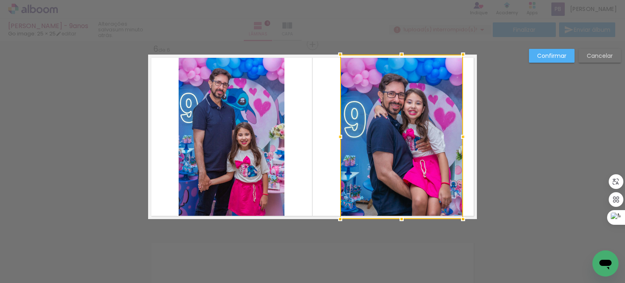
drag, startPoint x: 444, startPoint y: 137, endPoint x: 461, endPoint y: 135, distance: 17.2
click at [461, 135] on div at bounding box center [463, 137] width 16 height 16
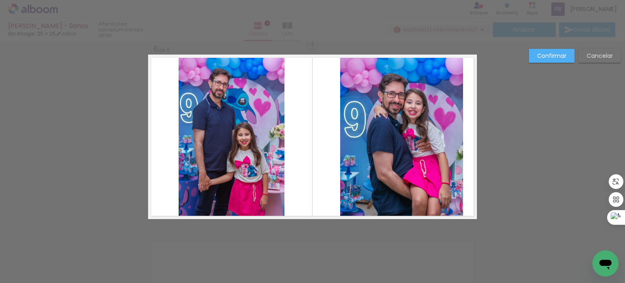
click at [221, 136] on quentale-photo at bounding box center [232, 137] width 106 height 165
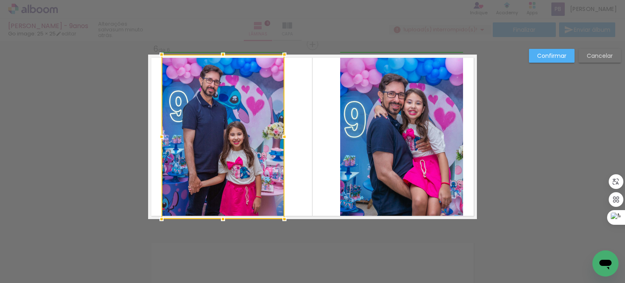
drag, startPoint x: 176, startPoint y: 135, endPoint x: 160, endPoint y: 136, distance: 15.5
click at [160, 136] on div at bounding box center [162, 137] width 16 height 16
click at [0, 0] on slot "Confirmar" at bounding box center [0, 0] width 0 height 0
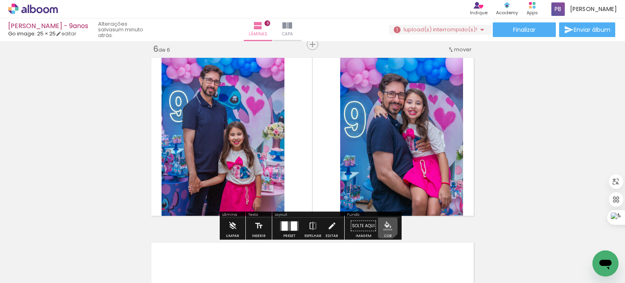
click at [384, 226] on iron-icon "color picker" at bounding box center [388, 226] width 9 height 9
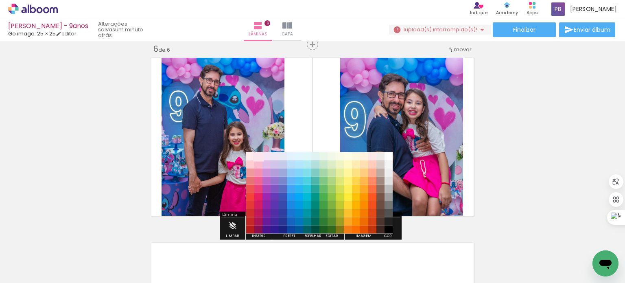
click at [259, 158] on paper-item "#fce4ec" at bounding box center [259, 156] width 8 height 8
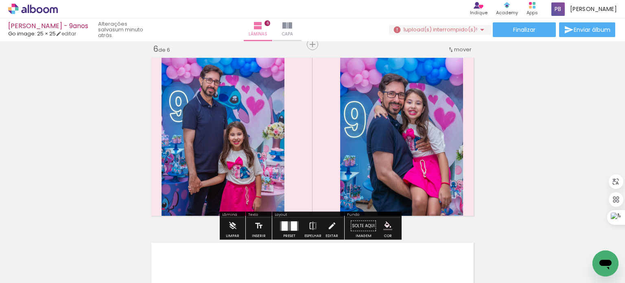
drag, startPoint x: 388, startPoint y: 228, endPoint x: 373, endPoint y: 213, distance: 20.7
click at [387, 227] on iron-icon "color picker" at bounding box center [388, 226] width 9 height 9
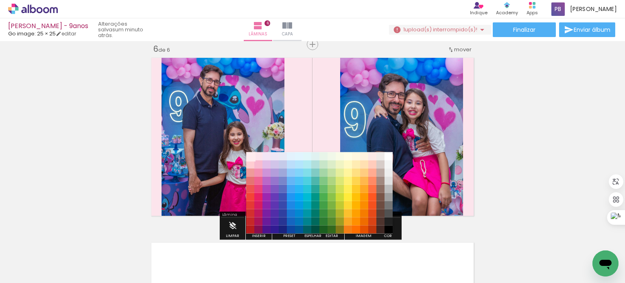
click at [250, 156] on paper-item "#ffebee" at bounding box center [250, 156] width 8 height 8
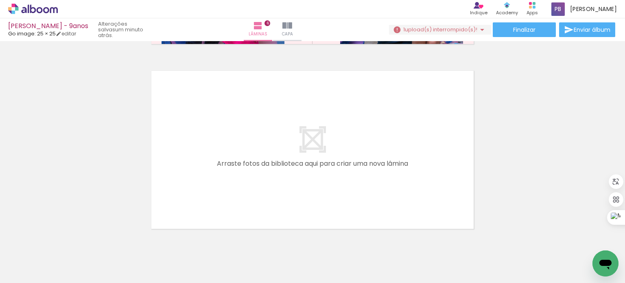
scroll to position [1094, 0]
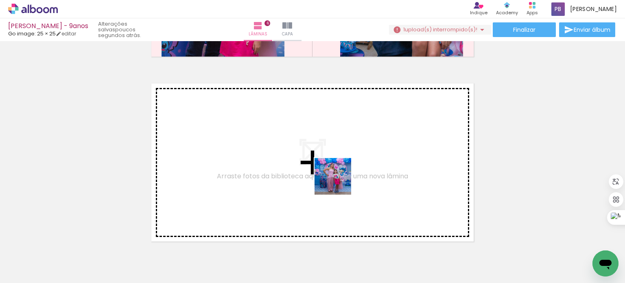
drag, startPoint x: 366, startPoint y: 254, endPoint x: 336, endPoint y: 179, distance: 80.8
click at [336, 179] on quentale-workspace at bounding box center [312, 141] width 625 height 283
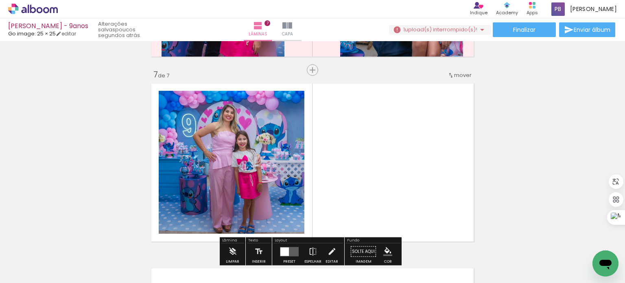
scroll to position [1119, 0]
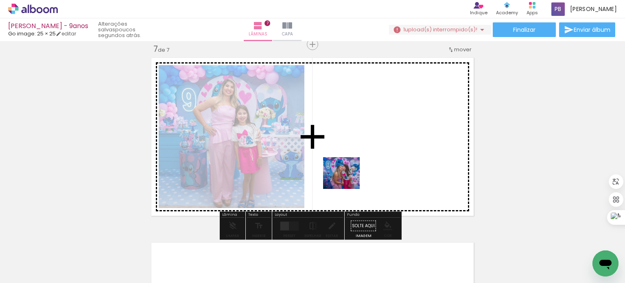
drag, startPoint x: 362, startPoint y: 257, endPoint x: 348, endPoint y: 182, distance: 77.0
click at [348, 182] on quentale-workspace at bounding box center [312, 141] width 625 height 283
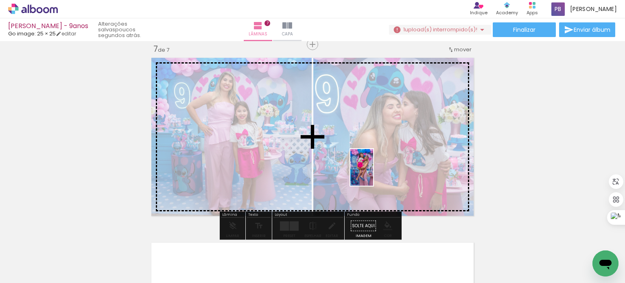
drag, startPoint x: 408, startPoint y: 259, endPoint x: 487, endPoint y: 108, distance: 169.9
click at [375, 173] on quentale-workspace at bounding box center [312, 141] width 625 height 283
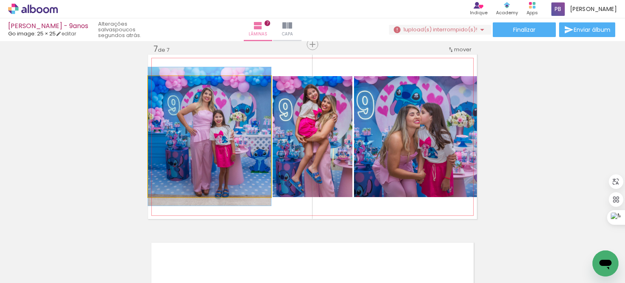
click at [191, 141] on quentale-photo at bounding box center [209, 136] width 123 height 121
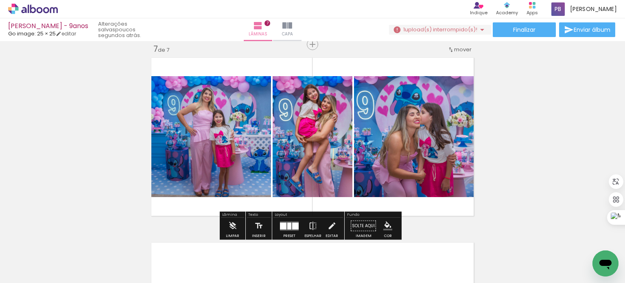
click at [192, 141] on quentale-photo at bounding box center [209, 136] width 123 height 121
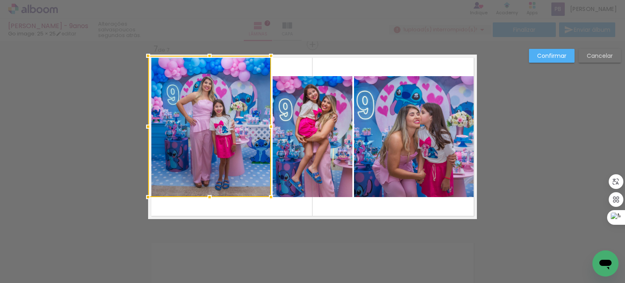
drag, startPoint x: 205, startPoint y: 75, endPoint x: 206, endPoint y: 55, distance: 19.2
click at [206, 55] on div at bounding box center [210, 56] width 16 height 16
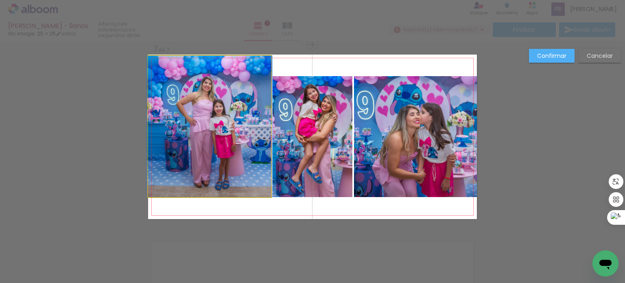
click at [203, 178] on quentale-photo at bounding box center [209, 126] width 123 height 141
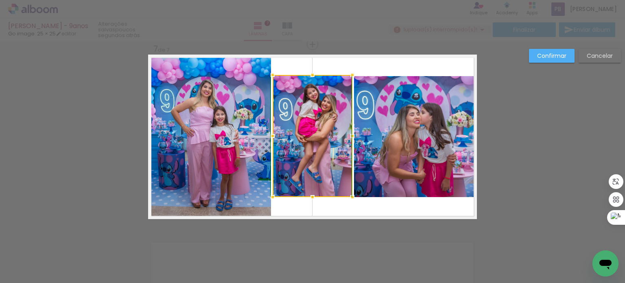
click at [309, 72] on div at bounding box center [313, 75] width 16 height 16
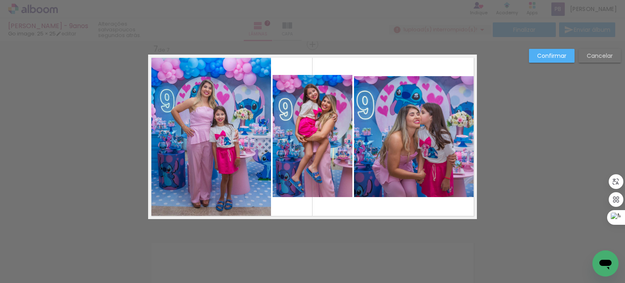
click at [313, 189] on quentale-photo at bounding box center [313, 136] width 80 height 122
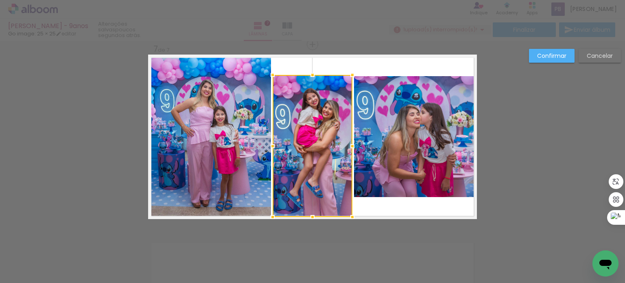
drag, startPoint x: 309, startPoint y: 197, endPoint x: 311, endPoint y: 216, distance: 19.2
click at [312, 216] on div at bounding box center [313, 217] width 16 height 16
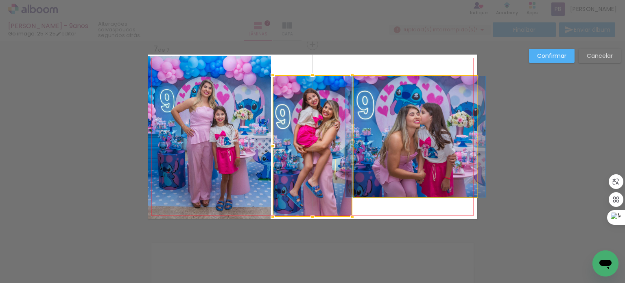
click at [385, 158] on quentale-photo at bounding box center [415, 136] width 123 height 121
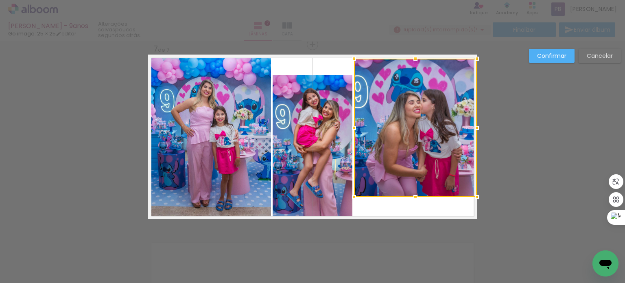
drag, startPoint x: 412, startPoint y: 75, endPoint x: 408, endPoint y: 60, distance: 15.1
click at [408, 60] on div at bounding box center [416, 58] width 16 height 16
click at [0, 0] on slot "Confirmar" at bounding box center [0, 0] width 0 height 0
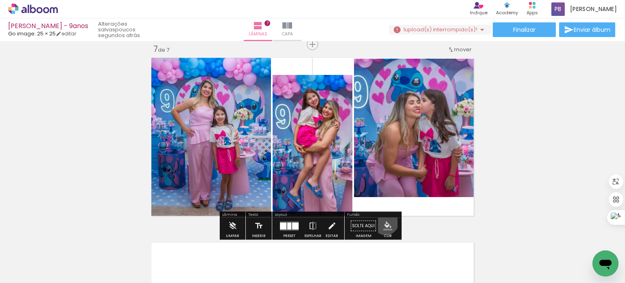
click at [384, 222] on iron-icon "color picker" at bounding box center [388, 226] width 9 height 9
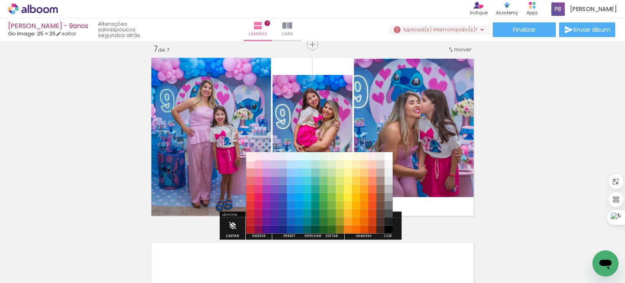
click at [250, 156] on paper-item "#ffebee" at bounding box center [250, 156] width 8 height 8
click at [259, 158] on paper-item "#fce4ec" at bounding box center [259, 156] width 8 height 8
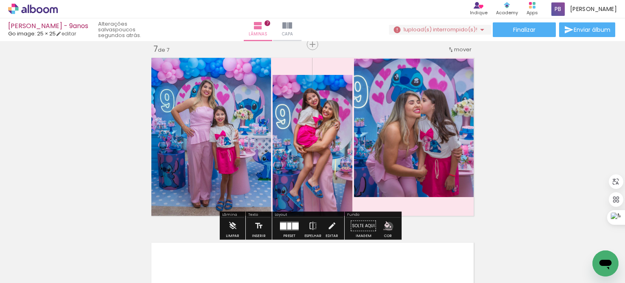
click at [384, 226] on iron-icon "color picker" at bounding box center [388, 226] width 9 height 9
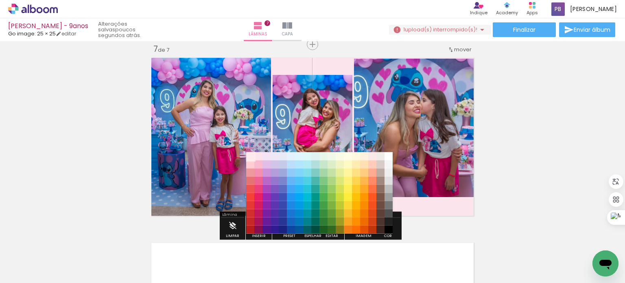
click at [248, 156] on paper-item "#ffebee" at bounding box center [250, 156] width 8 height 8
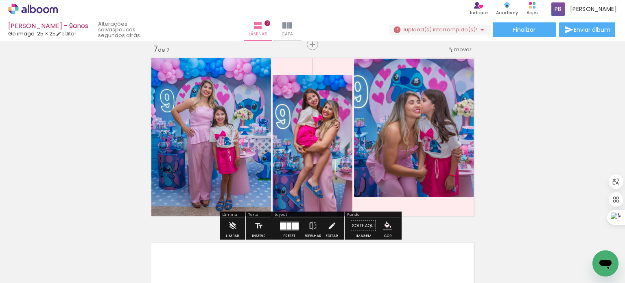
click at [456, 202] on quentale-layouter at bounding box center [312, 137] width 329 height 165
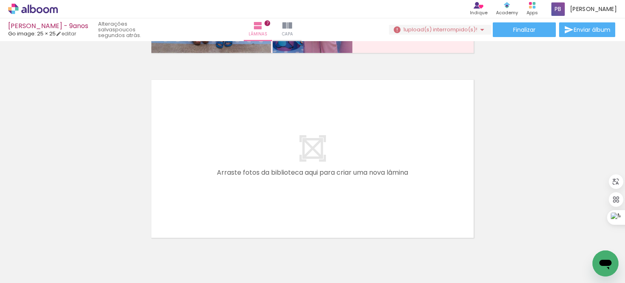
scroll to position [1319, 0]
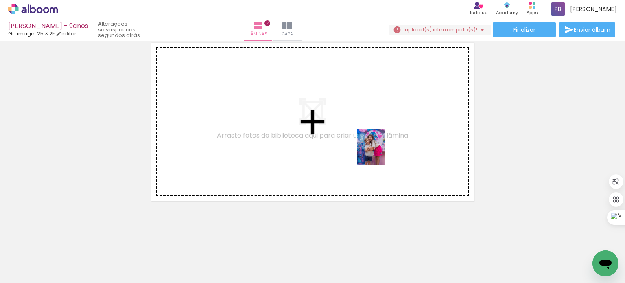
drag, startPoint x: 540, startPoint y: 262, endPoint x: 380, endPoint y: 152, distance: 193.6
click at [380, 152] on quentale-workspace at bounding box center [312, 141] width 625 height 283
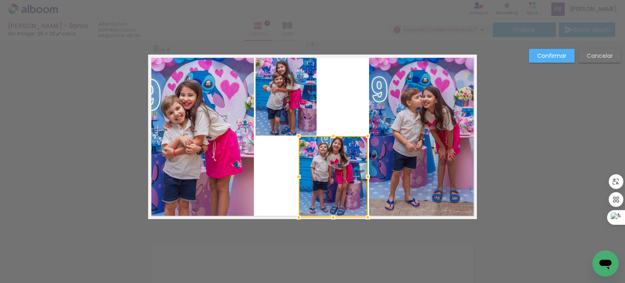
click at [296, 177] on div at bounding box center [299, 177] width 16 height 16
click at [294, 176] on div at bounding box center [300, 177] width 16 height 16
click at [283, 180] on quentale-layouter at bounding box center [312, 137] width 329 height 165
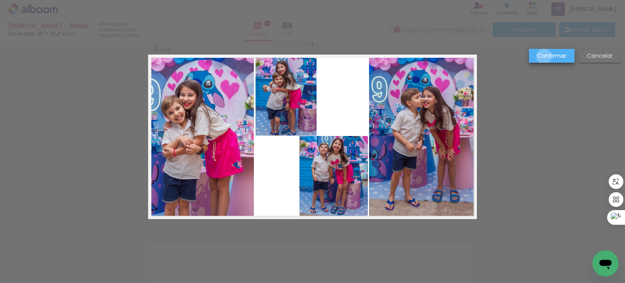
click at [0, 0] on slot "Confirmar" at bounding box center [0, 0] width 0 height 0
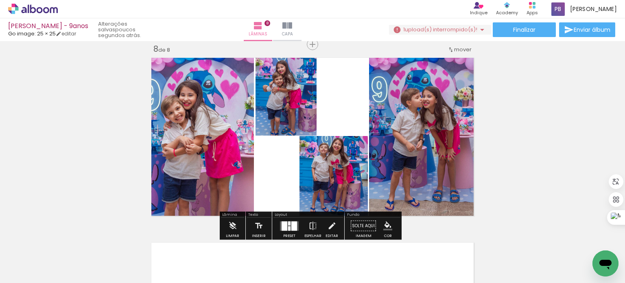
click at [384, 224] on iron-icon "color picker" at bounding box center [388, 226] width 9 height 9
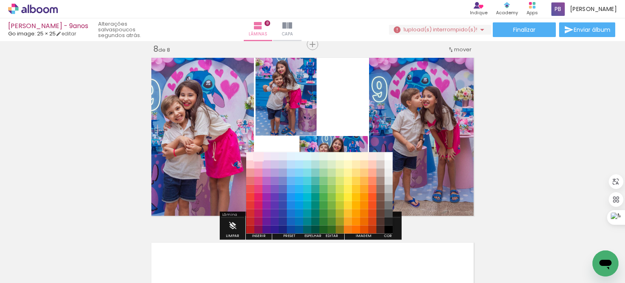
click at [256, 156] on paper-item "#fce4ec" at bounding box center [259, 156] width 8 height 8
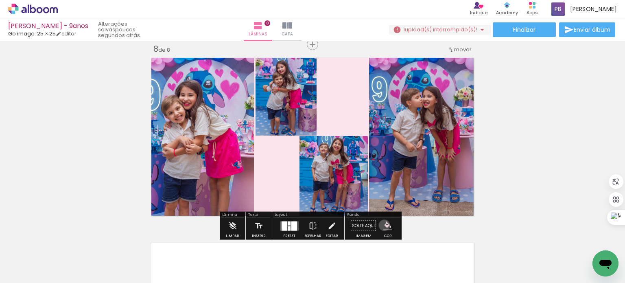
click at [384, 225] on iron-icon "color picker" at bounding box center [388, 226] width 9 height 9
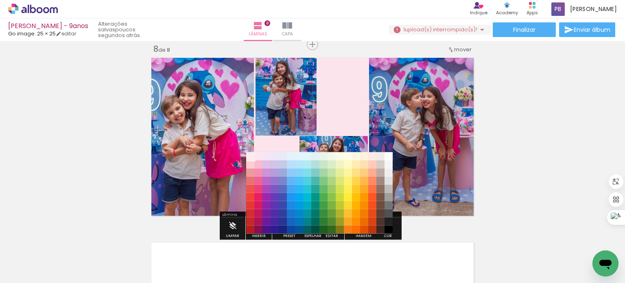
click at [248, 158] on paper-item "#ffebee" at bounding box center [250, 156] width 8 height 8
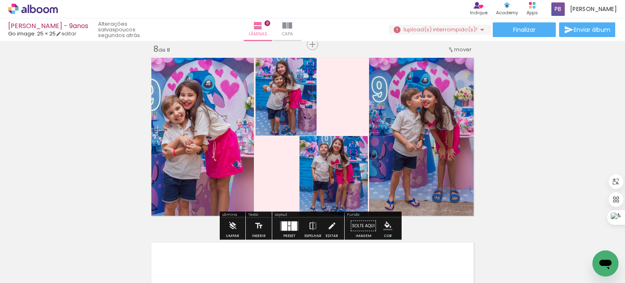
click at [333, 102] on quentale-layouter at bounding box center [312, 137] width 329 height 165
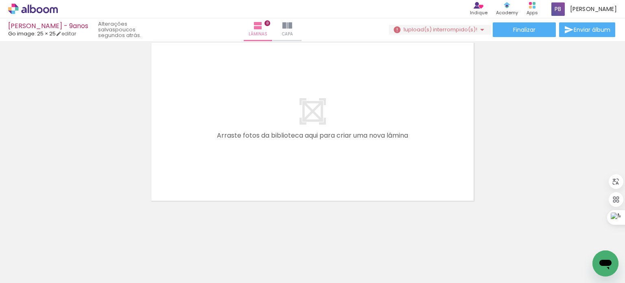
scroll to position [1463, 0]
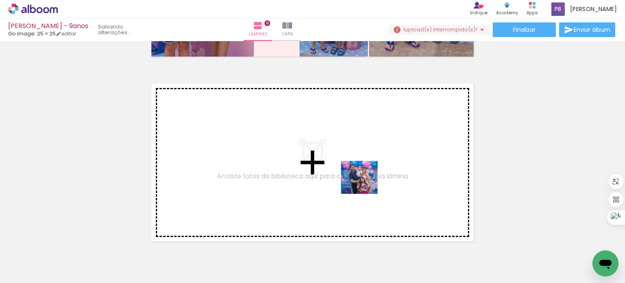
drag, startPoint x: 406, startPoint y: 260, endPoint x: 366, endPoint y: 185, distance: 84.5
click at [366, 185] on quentale-workspace at bounding box center [312, 141] width 625 height 283
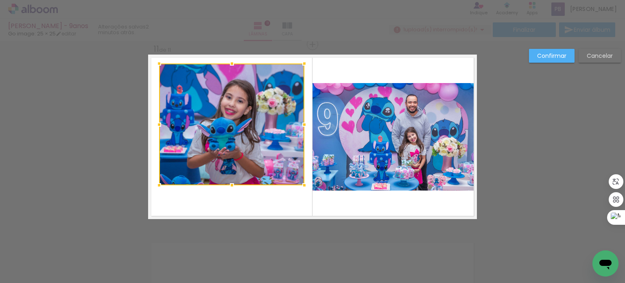
drag, startPoint x: 230, startPoint y: 77, endPoint x: 229, endPoint y: 66, distance: 11.4
click at [230, 62] on div at bounding box center [232, 63] width 16 height 16
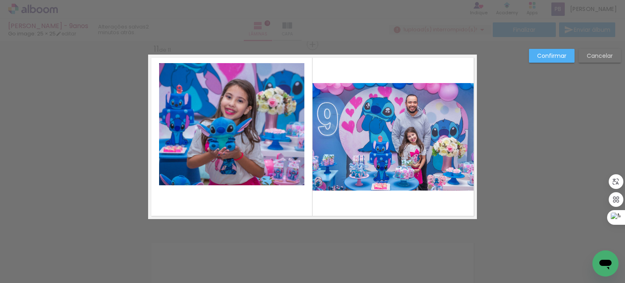
click at [232, 163] on quentale-photo at bounding box center [231, 124] width 145 height 122
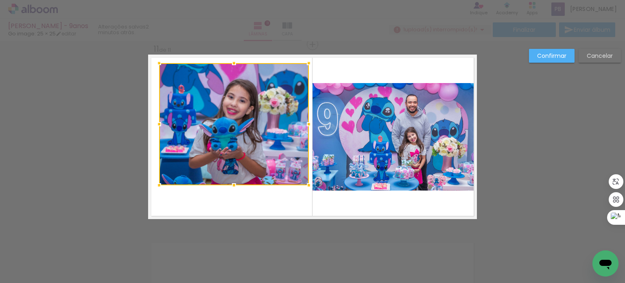
drag, startPoint x: 302, startPoint y: 123, endPoint x: 192, endPoint y: 139, distance: 111.0
click at [305, 123] on div at bounding box center [309, 124] width 16 height 16
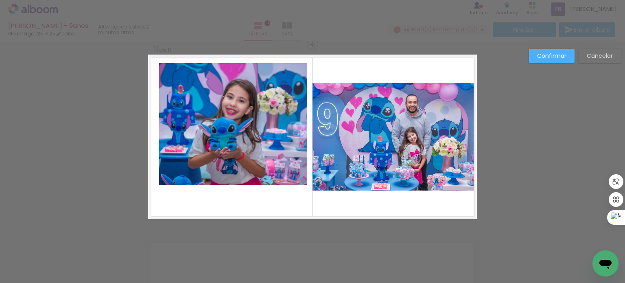
click at [161, 125] on quentale-photo at bounding box center [233, 124] width 148 height 122
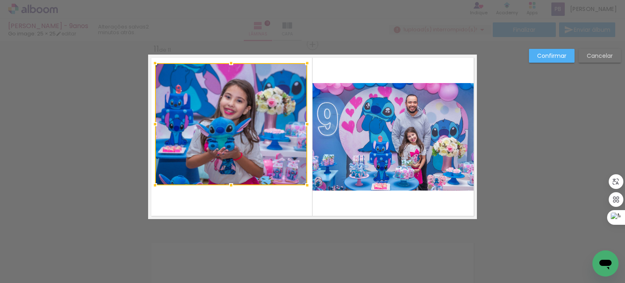
drag, startPoint x: 156, startPoint y: 123, endPoint x: 151, endPoint y: 123, distance: 4.1
click at [151, 123] on div at bounding box center [155, 124] width 16 height 16
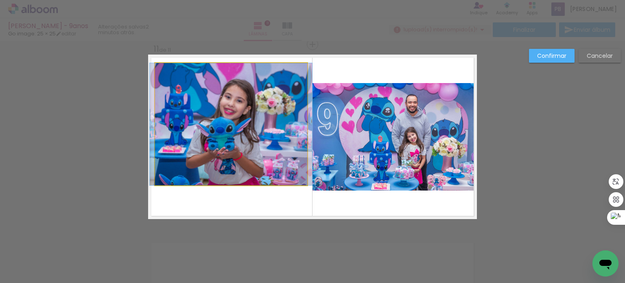
drag, startPoint x: 223, startPoint y: 167, endPoint x: 228, endPoint y: 174, distance: 8.7
click at [223, 167] on quentale-photo at bounding box center [231, 124] width 152 height 122
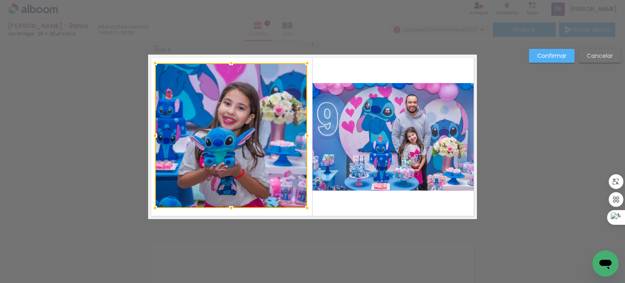
drag, startPoint x: 228, startPoint y: 188, endPoint x: 228, endPoint y: 211, distance: 22.8
click at [228, 211] on div at bounding box center [231, 208] width 16 height 16
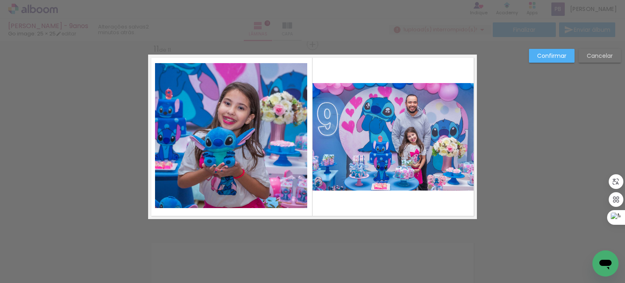
click at [0, 0] on slot "Confirmar" at bounding box center [0, 0] width 0 height 0
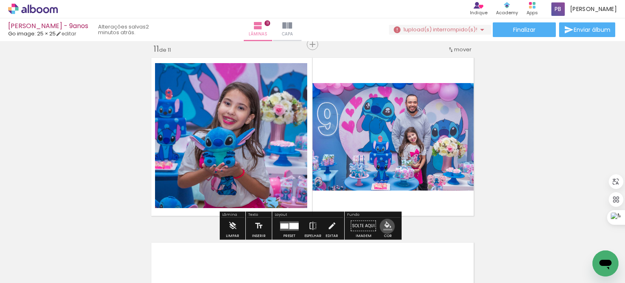
click at [385, 226] on iron-icon "color picker" at bounding box center [388, 226] width 9 height 9
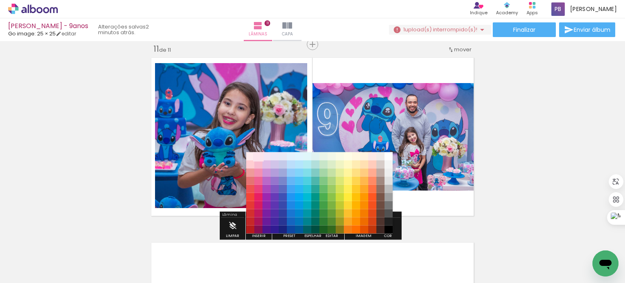
click at [259, 156] on paper-item "#fce4ec" at bounding box center [259, 156] width 8 height 8
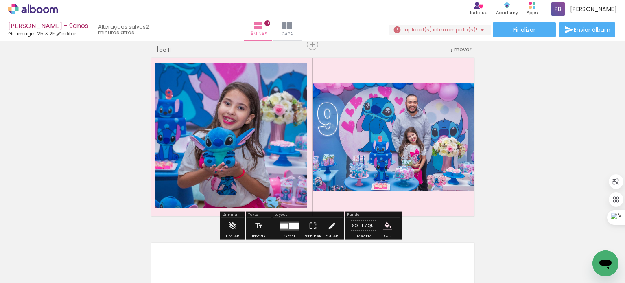
click at [398, 200] on quentale-layouter at bounding box center [312, 137] width 329 height 165
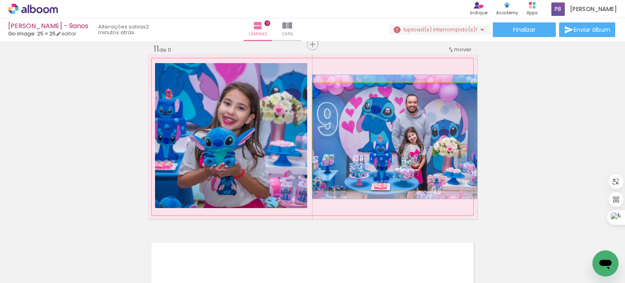
click at [402, 116] on quentale-photo at bounding box center [395, 137] width 165 height 108
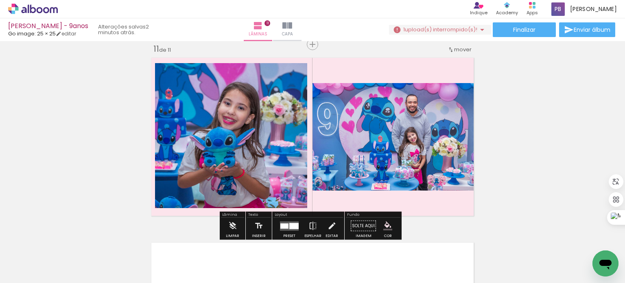
click at [393, 145] on quentale-photo at bounding box center [395, 137] width 165 height 108
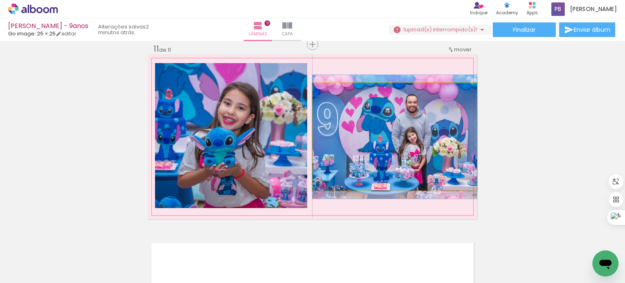
click at [393, 145] on quentale-photo at bounding box center [395, 137] width 165 height 108
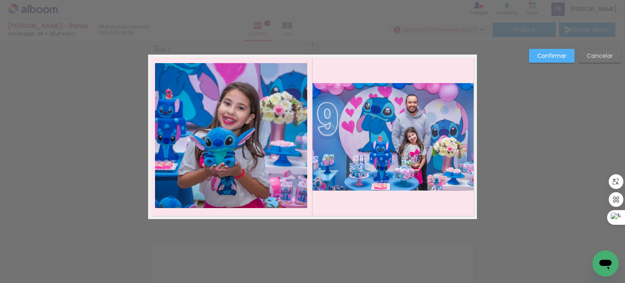
click at [395, 136] on quentale-photo at bounding box center [395, 137] width 165 height 108
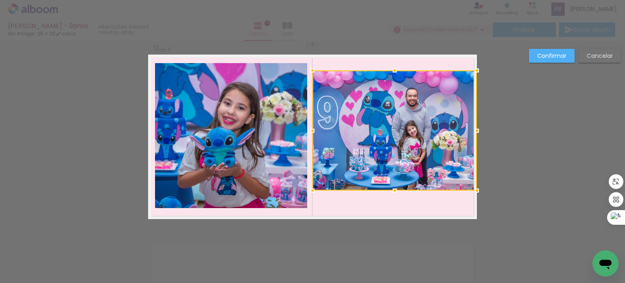
drag, startPoint x: 393, startPoint y: 81, endPoint x: 391, endPoint y: 68, distance: 12.7
click at [391, 68] on div at bounding box center [395, 70] width 16 height 16
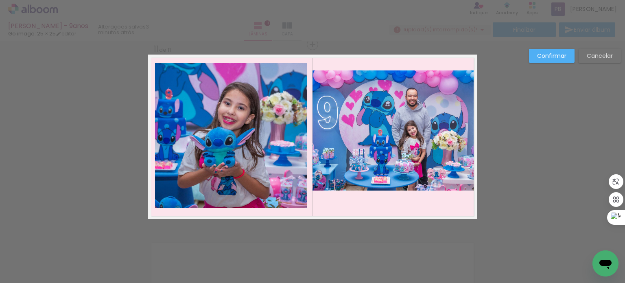
click at [397, 178] on quentale-photo at bounding box center [395, 130] width 165 height 120
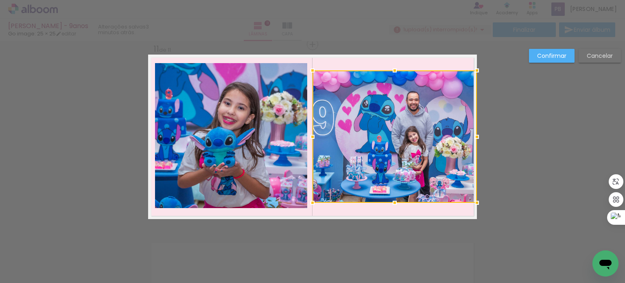
drag, startPoint x: 391, startPoint y: 191, endPoint x: 393, endPoint y: 203, distance: 12.3
click at [393, 203] on div at bounding box center [395, 203] width 16 height 16
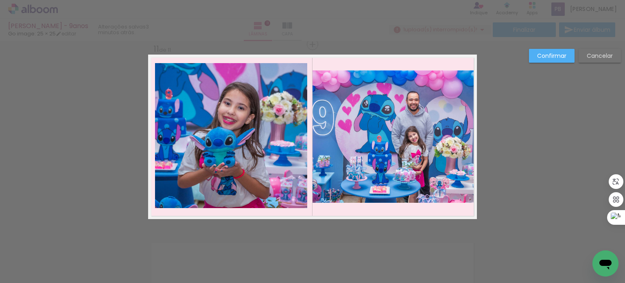
click at [0, 0] on slot "Confirmar" at bounding box center [0, 0] width 0 height 0
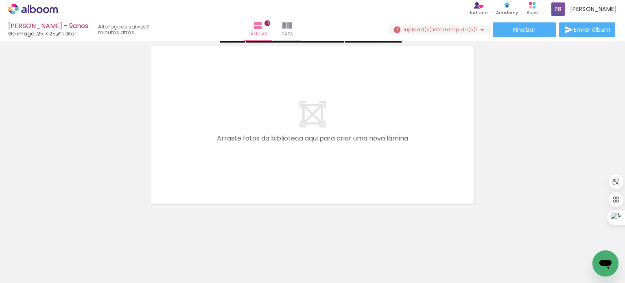
scroll to position [2059, 0]
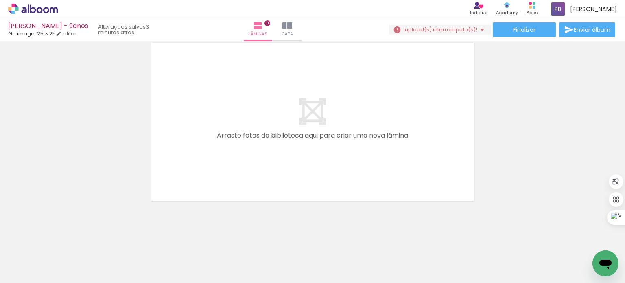
click at [363, 133] on quentale-layouter at bounding box center [312, 121] width 329 height 165
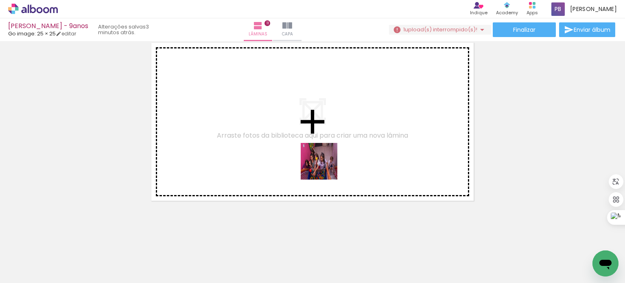
drag, startPoint x: 360, startPoint y: 261, endPoint x: 344, endPoint y: 186, distance: 76.6
click at [325, 167] on quentale-workspace at bounding box center [312, 141] width 625 height 283
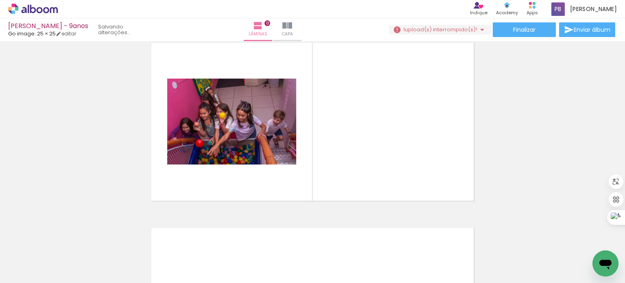
scroll to position [2044, 0]
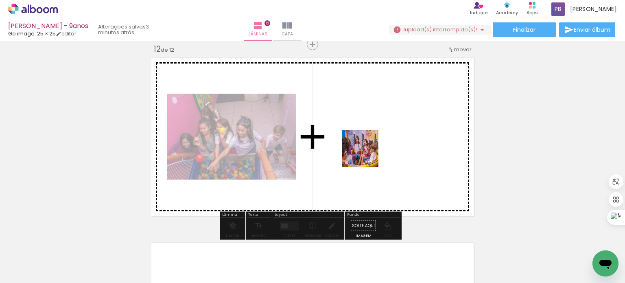
drag, startPoint x: 365, startPoint y: 256, endPoint x: 366, endPoint y: 154, distance: 101.8
click at [366, 154] on quentale-workspace at bounding box center [312, 141] width 625 height 283
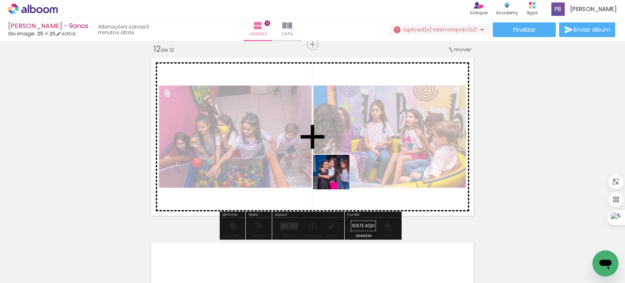
drag, startPoint x: 360, startPoint y: 261, endPoint x: 338, endPoint y: 179, distance: 85.2
click at [338, 179] on quentale-workspace at bounding box center [312, 141] width 625 height 283
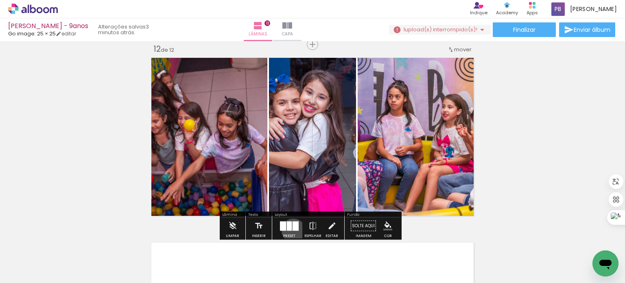
click at [293, 230] on div at bounding box center [296, 225] width 6 height 9
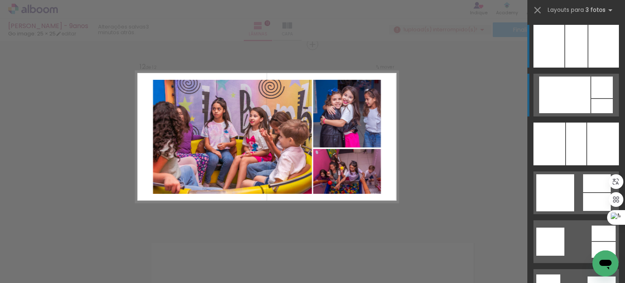
click at [586, 99] on div at bounding box center [565, 95] width 51 height 37
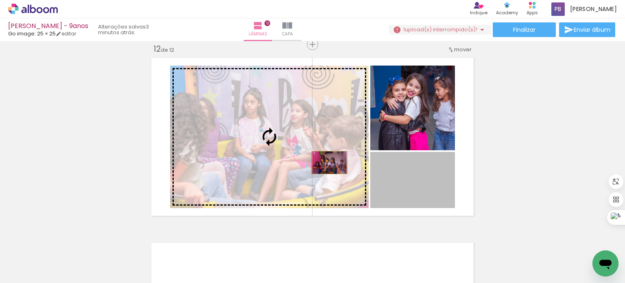
drag, startPoint x: 417, startPoint y: 191, endPoint x: 327, endPoint y: 162, distance: 94.9
click at [0, 0] on slot at bounding box center [0, 0] width 0 height 0
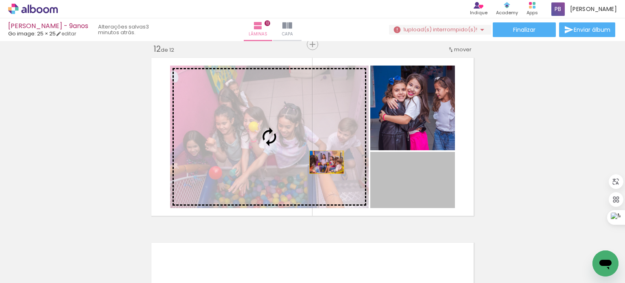
drag, startPoint x: 421, startPoint y: 189, endPoint x: 324, endPoint y: 162, distance: 100.6
click at [0, 0] on slot at bounding box center [0, 0] width 0 height 0
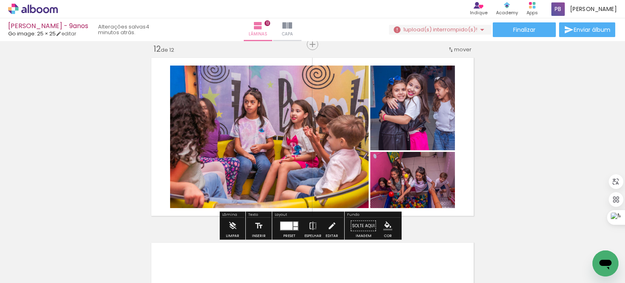
click at [259, 144] on quentale-photo at bounding box center [269, 137] width 199 height 143
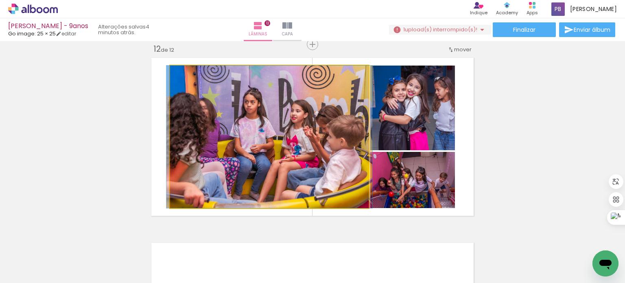
click at [226, 143] on quentale-photo at bounding box center [269, 137] width 199 height 143
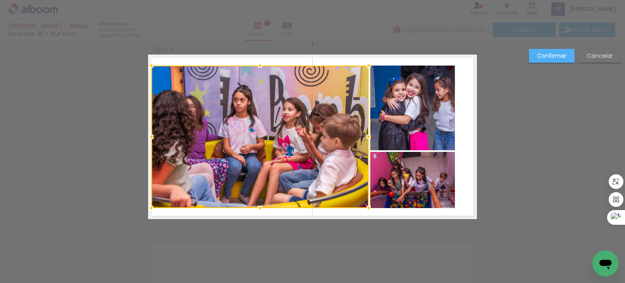
drag, startPoint x: 167, startPoint y: 136, endPoint x: 148, endPoint y: 132, distance: 19.7
click at [148, 132] on div at bounding box center [151, 137] width 16 height 16
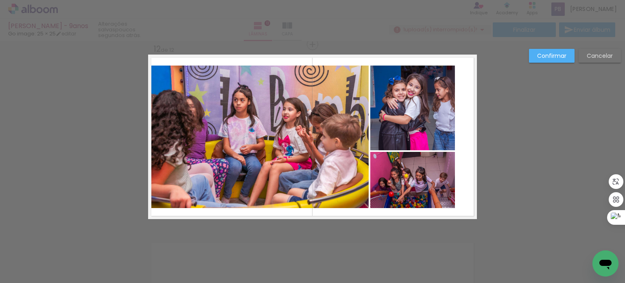
click at [287, 105] on quentale-photo at bounding box center [259, 137] width 217 height 143
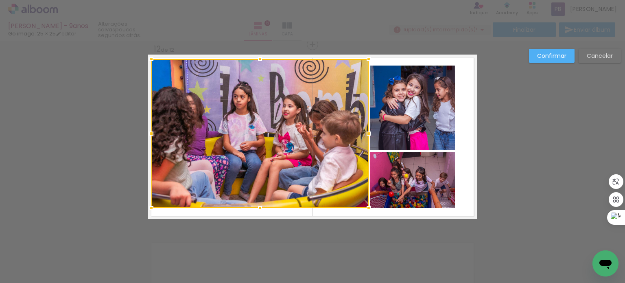
drag, startPoint x: 257, startPoint y: 65, endPoint x: 255, endPoint y: 59, distance: 7.1
click at [255, 59] on div at bounding box center [260, 59] width 16 height 16
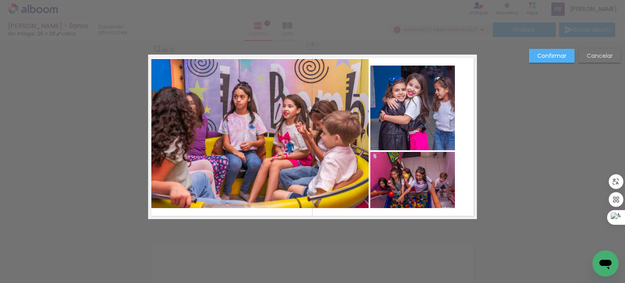
click at [268, 150] on quentale-photo at bounding box center [259, 133] width 217 height 149
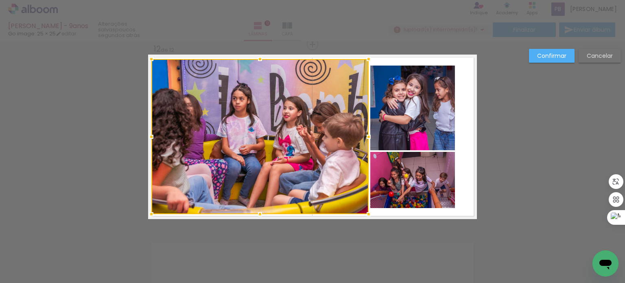
drag, startPoint x: 257, startPoint y: 208, endPoint x: 260, endPoint y: 215, distance: 7.3
click at [260, 215] on div at bounding box center [260, 214] width 16 height 16
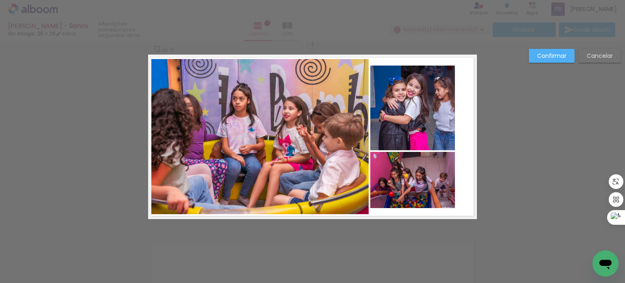
click at [419, 110] on quentale-photo at bounding box center [413, 108] width 85 height 85
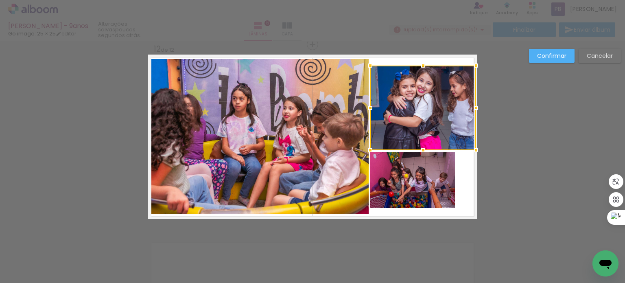
drag, startPoint x: 453, startPoint y: 106, endPoint x: 471, endPoint y: 104, distance: 18.0
click at [471, 104] on div at bounding box center [476, 108] width 16 height 16
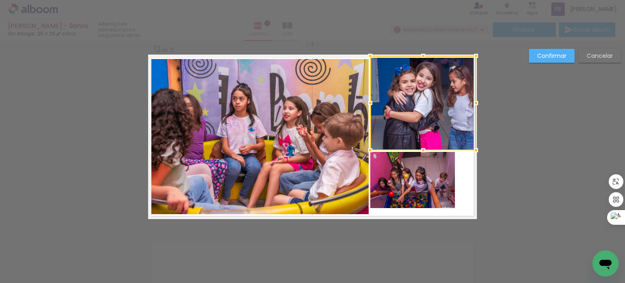
drag, startPoint x: 420, startPoint y: 64, endPoint x: 418, endPoint y: 57, distance: 7.3
click at [418, 57] on div at bounding box center [423, 56] width 16 height 16
click at [420, 190] on quentale-photo at bounding box center [413, 180] width 85 height 56
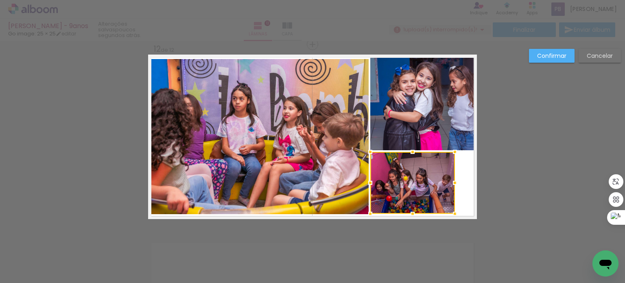
click at [410, 211] on div at bounding box center [413, 214] width 16 height 16
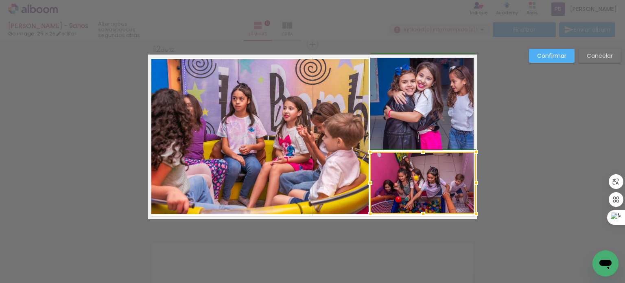
drag, startPoint x: 452, startPoint y: 183, endPoint x: 470, endPoint y: 185, distance: 18.1
click at [470, 185] on div at bounding box center [476, 183] width 16 height 16
click at [0, 0] on slot "Confirmar" at bounding box center [0, 0] width 0 height 0
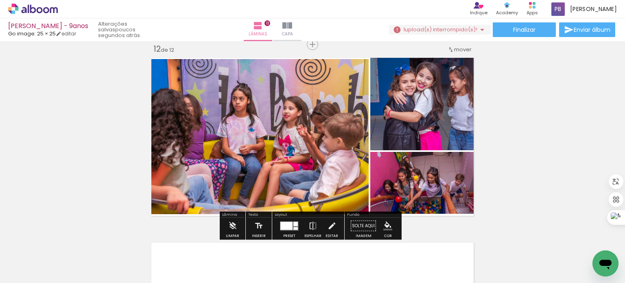
click at [388, 228] on iron-icon "color picker" at bounding box center [388, 226] width 9 height 9
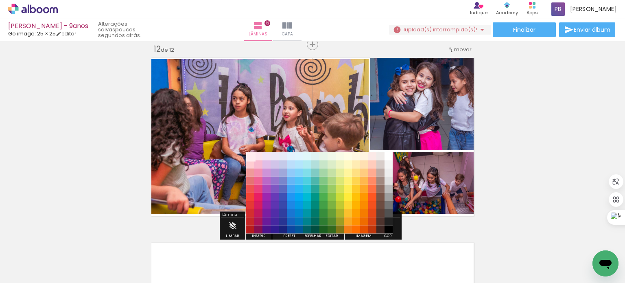
click at [251, 156] on paper-item "#ffebee" at bounding box center [250, 156] width 8 height 8
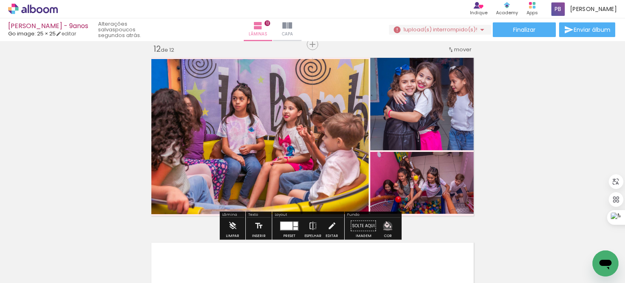
click at [385, 226] on iron-icon "color picker" at bounding box center [388, 226] width 9 height 9
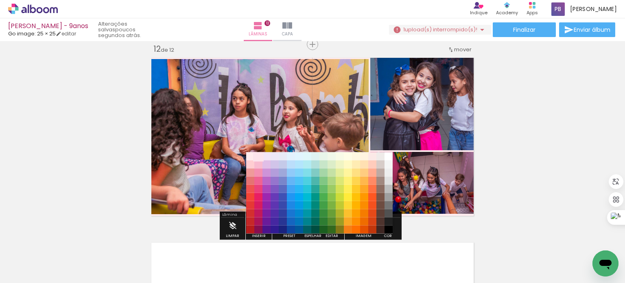
click at [259, 159] on paper-item "#fce4ec" at bounding box center [259, 156] width 8 height 8
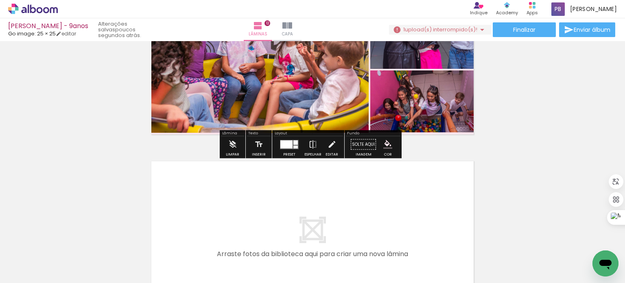
scroll to position [2207, 0]
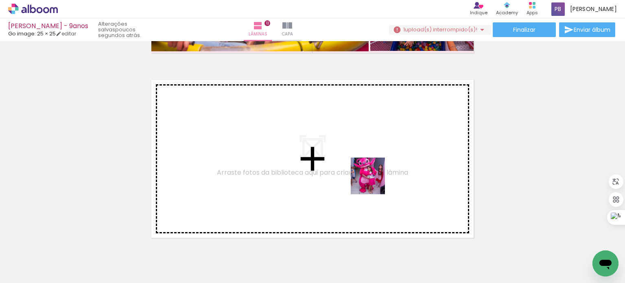
drag, startPoint x: 459, startPoint y: 256, endPoint x: 375, endPoint y: 182, distance: 111.1
click at [375, 182] on quentale-workspace at bounding box center [312, 141] width 625 height 283
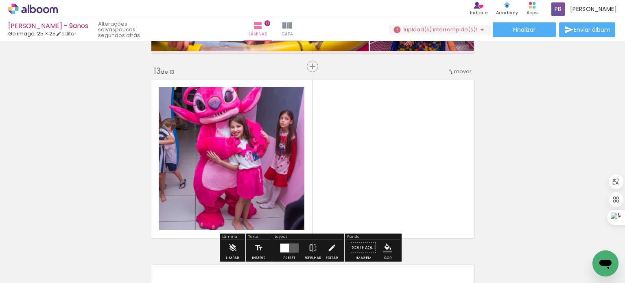
scroll to position [2229, 0]
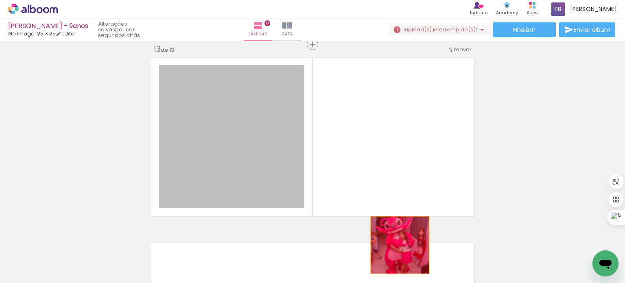
drag, startPoint x: 231, startPoint y: 133, endPoint x: 397, endPoint y: 245, distance: 200.1
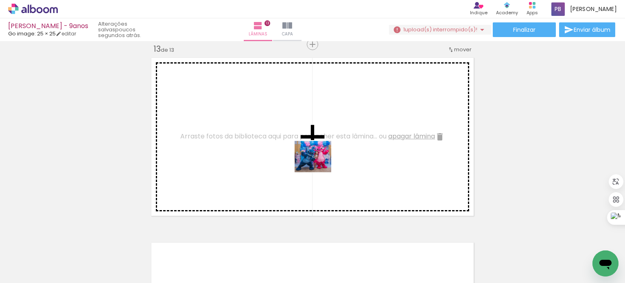
drag, startPoint x: 582, startPoint y: 264, endPoint x: 319, endPoint y: 165, distance: 281.0
click at [319, 165] on quentale-workspace at bounding box center [312, 141] width 625 height 283
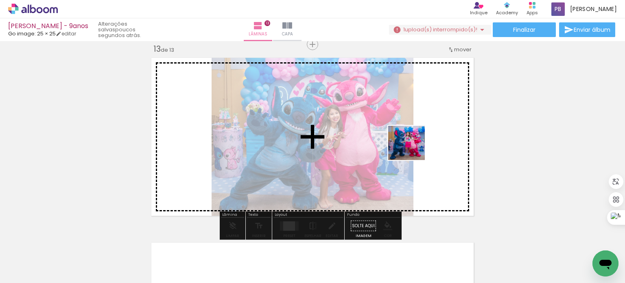
drag, startPoint x: 590, startPoint y: 255, endPoint x: 412, endPoint y: 150, distance: 205.9
click at [412, 150] on quentale-workspace at bounding box center [312, 141] width 625 height 283
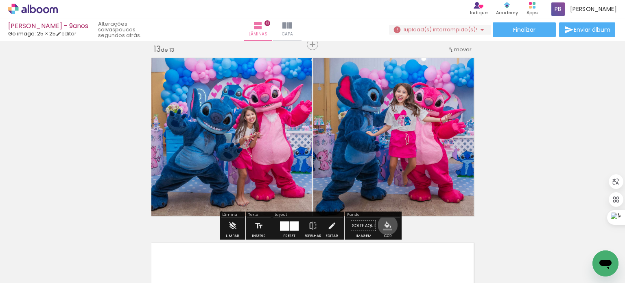
click at [385, 225] on iron-icon "color picker" at bounding box center [388, 226] width 9 height 9
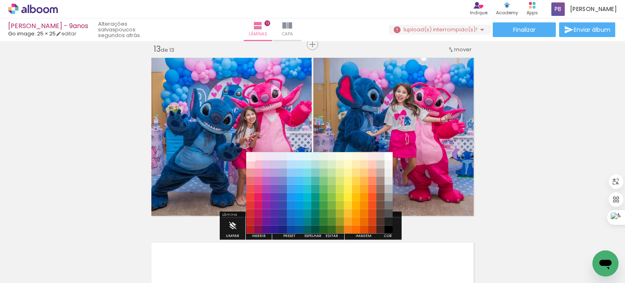
click at [250, 156] on paper-item "#ffebee" at bounding box center [250, 156] width 8 height 8
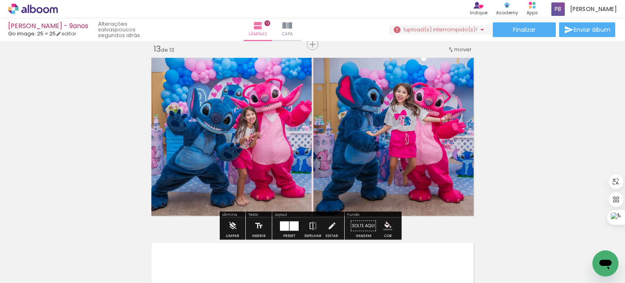
click at [387, 223] on iron-icon "color picker" at bounding box center [388, 226] width 9 height 9
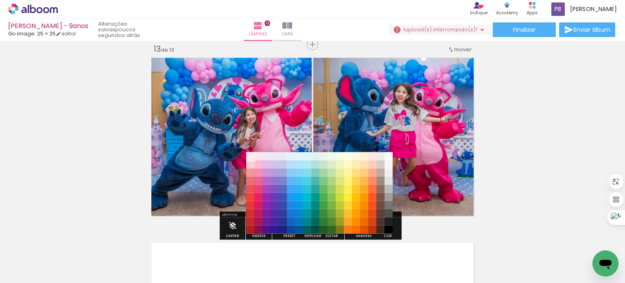
click at [249, 157] on paper-item "#ffebee" at bounding box center [250, 156] width 8 height 8
click at [261, 156] on paper-item "#fce4ec" at bounding box center [259, 156] width 8 height 8
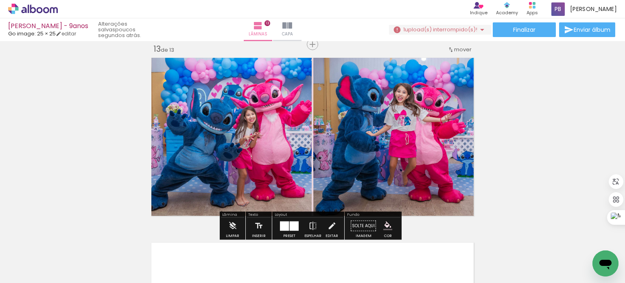
click at [384, 225] on iron-icon "color picker" at bounding box center [388, 226] width 9 height 9
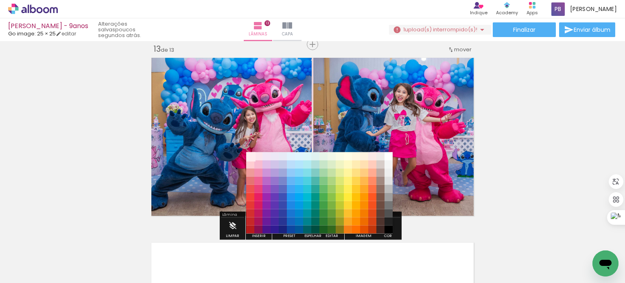
click at [251, 157] on paper-item "#ffebee" at bounding box center [250, 156] width 8 height 8
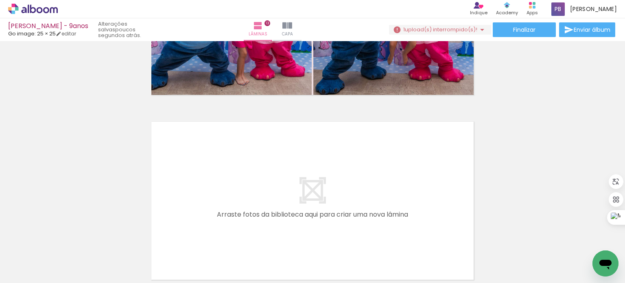
scroll to position [2351, 0]
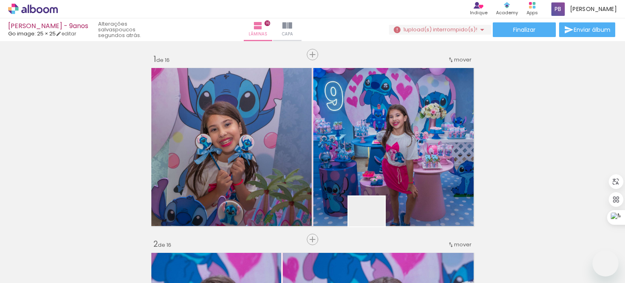
scroll to position [2946, 0]
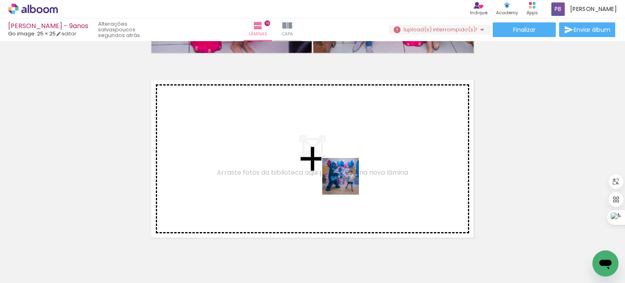
drag, startPoint x: 0, startPoint y: 0, endPoint x: 347, endPoint y: 182, distance: 392.0
click at [347, 182] on quentale-workspace at bounding box center [312, 141] width 625 height 283
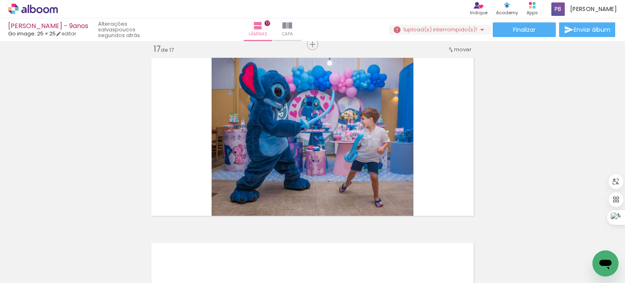
scroll to position [0, 200]
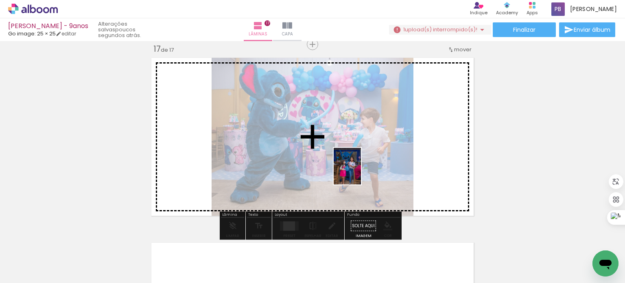
drag, startPoint x: 245, startPoint y: 266, endPoint x: 358, endPoint y: 172, distance: 146.9
click at [358, 172] on quentale-workspace at bounding box center [312, 141] width 625 height 283
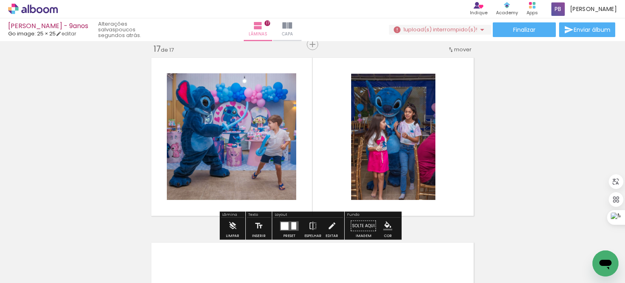
click at [288, 227] on quentale-layouter at bounding box center [289, 225] width 19 height 9
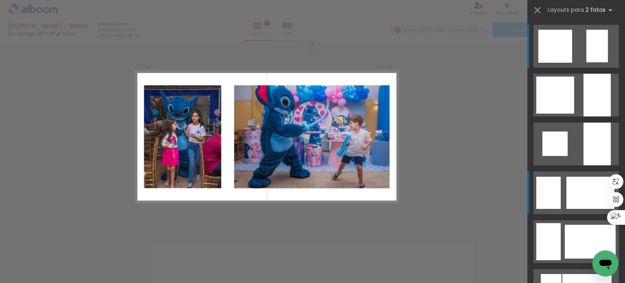
click at [553, 114] on div at bounding box center [556, 95] width 38 height 37
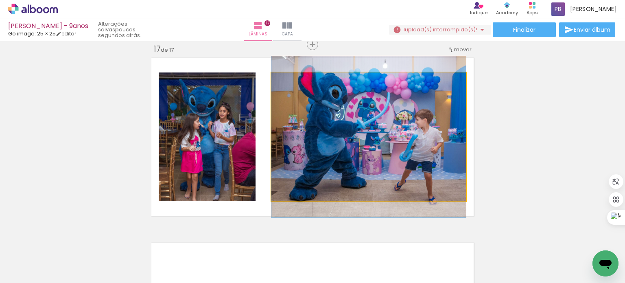
click at [390, 151] on quentale-photo at bounding box center [369, 136] width 195 height 129
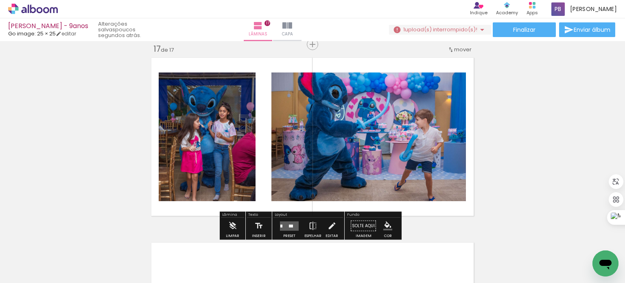
click at [379, 114] on quentale-photo at bounding box center [369, 136] width 195 height 129
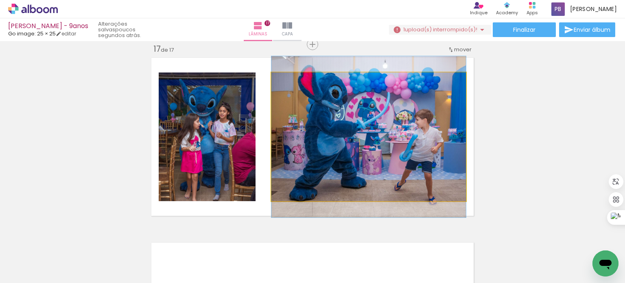
click at [379, 114] on quentale-photo at bounding box center [369, 136] width 195 height 129
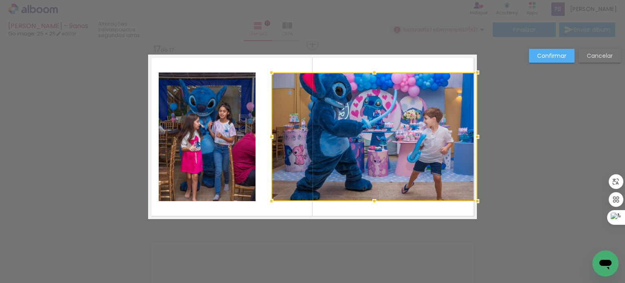
drag, startPoint x: 463, startPoint y: 138, endPoint x: 369, endPoint y: 76, distance: 112.0
click at [472, 134] on div at bounding box center [478, 137] width 16 height 16
click at [366, 76] on div at bounding box center [374, 72] width 16 height 16
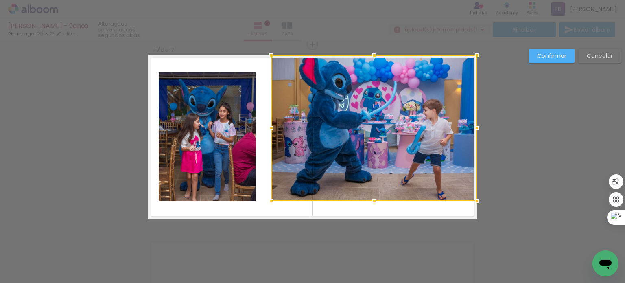
drag, startPoint x: 371, startPoint y: 71, endPoint x: 368, endPoint y: 57, distance: 15.0
click at [368, 57] on div at bounding box center [374, 55] width 16 height 16
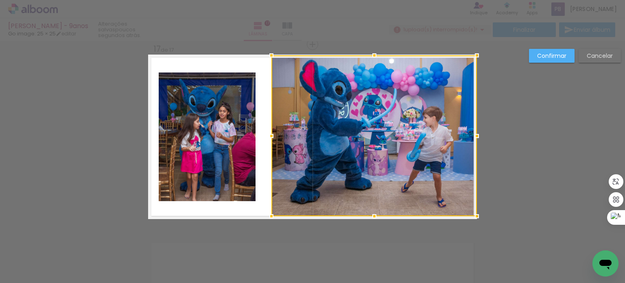
drag, startPoint x: 371, startPoint y: 200, endPoint x: 198, endPoint y: 147, distance: 181.0
click at [373, 213] on div at bounding box center [374, 216] width 16 height 16
click at [199, 146] on quentale-photo at bounding box center [207, 136] width 97 height 129
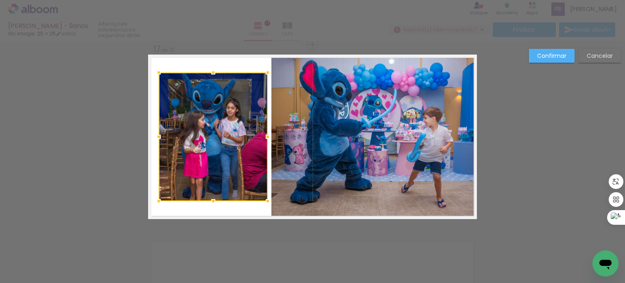
drag, startPoint x: 251, startPoint y: 136, endPoint x: 257, endPoint y: 133, distance: 7.1
click at [262, 135] on div at bounding box center [268, 137] width 16 height 16
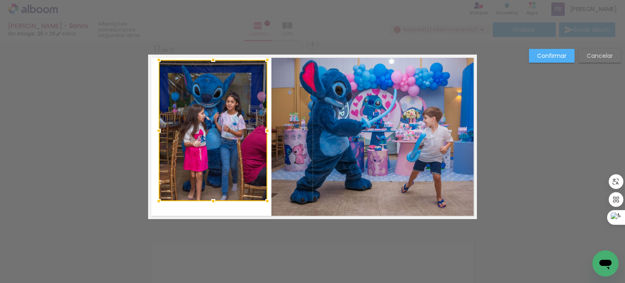
drag, startPoint x: 210, startPoint y: 72, endPoint x: 209, endPoint y: 60, distance: 12.6
click at [209, 60] on div at bounding box center [213, 60] width 16 height 16
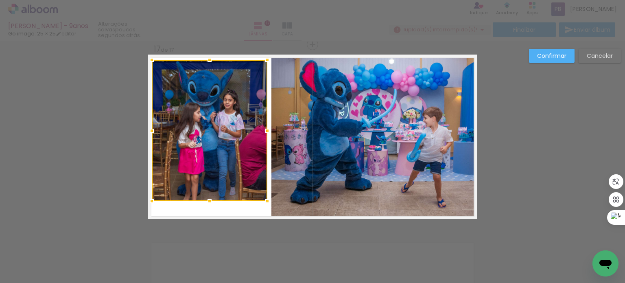
drag, startPoint x: 155, startPoint y: 129, endPoint x: 149, endPoint y: 129, distance: 6.1
click at [149, 129] on div at bounding box center [152, 131] width 16 height 16
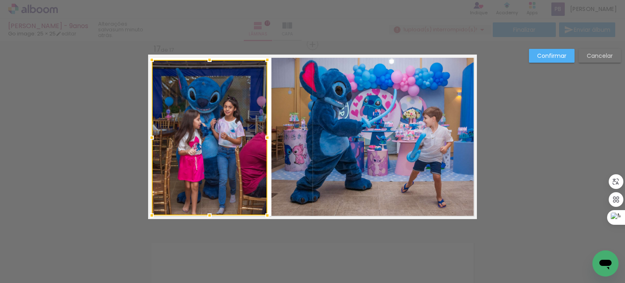
drag, startPoint x: 204, startPoint y: 200, endPoint x: 203, endPoint y: 215, distance: 14.3
click at [203, 215] on div at bounding box center [210, 215] width 16 height 16
click at [0, 0] on slot "Confirmar" at bounding box center [0, 0] width 0 height 0
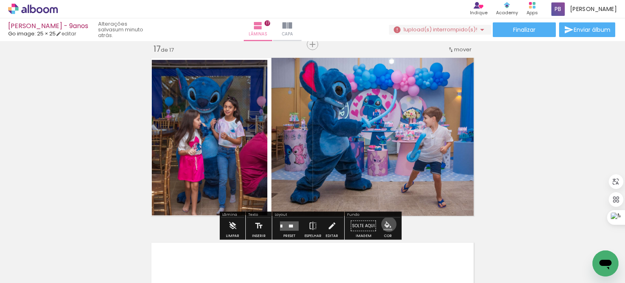
click at [386, 224] on iron-icon "color picker" at bounding box center [388, 226] width 9 height 9
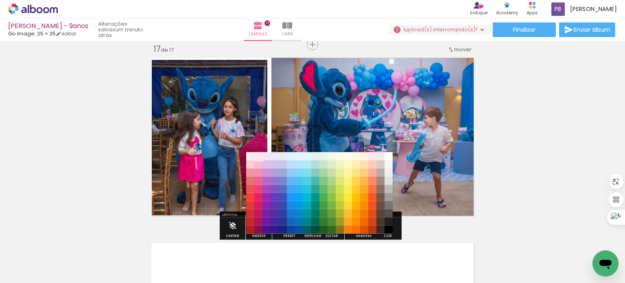
click at [258, 158] on paper-item "#fce4ec" at bounding box center [259, 156] width 8 height 8
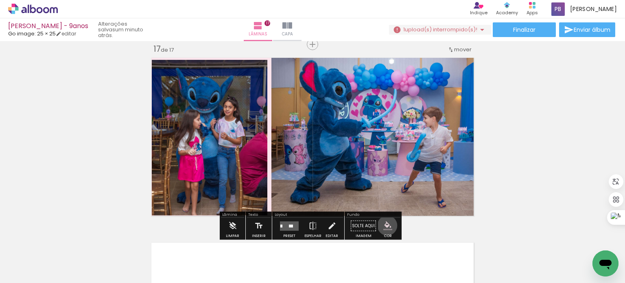
click at [384, 225] on iron-icon "color picker" at bounding box center [388, 226] width 9 height 9
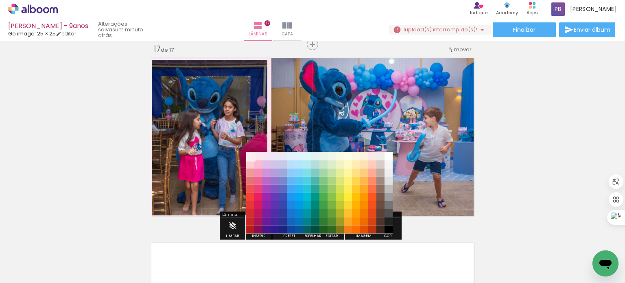
click at [247, 158] on paper-item "#ffebee" at bounding box center [250, 156] width 8 height 8
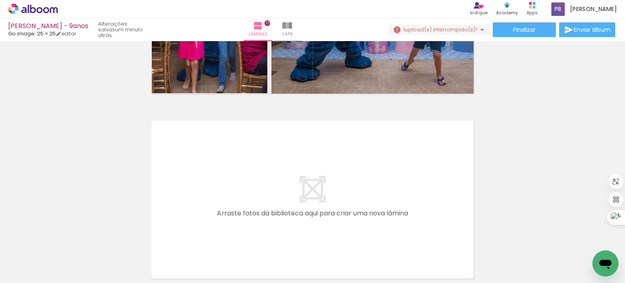
scroll to position [3131, 0]
